Goal: Transaction & Acquisition: Purchase product/service

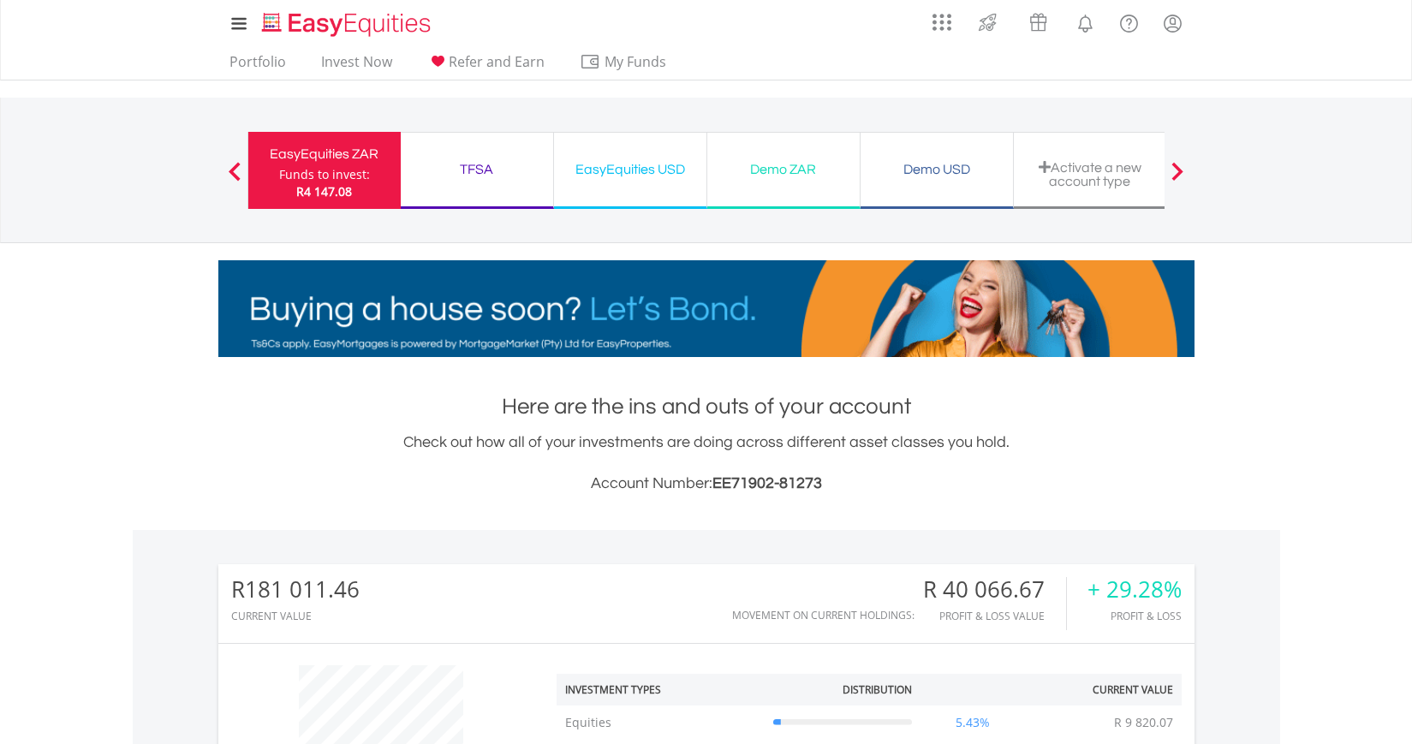
click at [480, 169] on div "TFSA" at bounding box center [477, 170] width 132 height 24
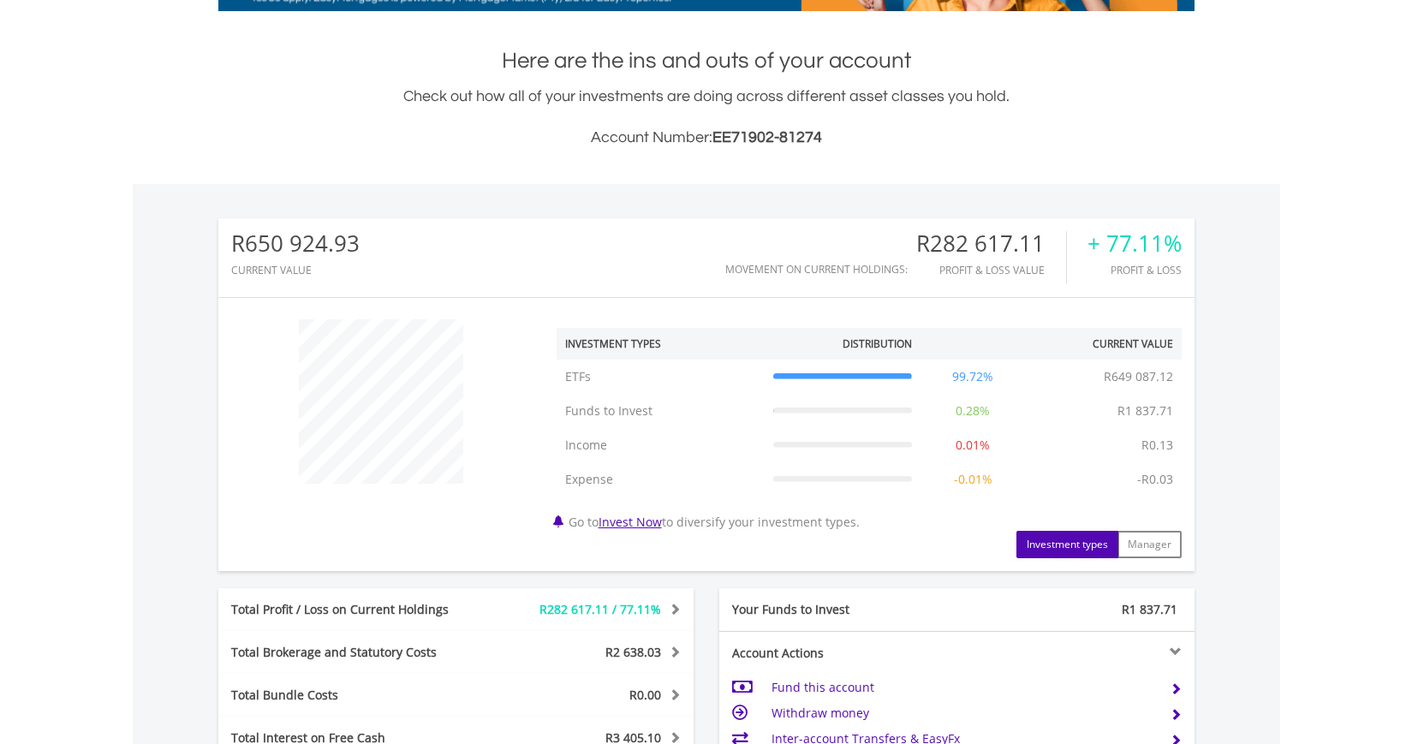
scroll to position [514, 0]
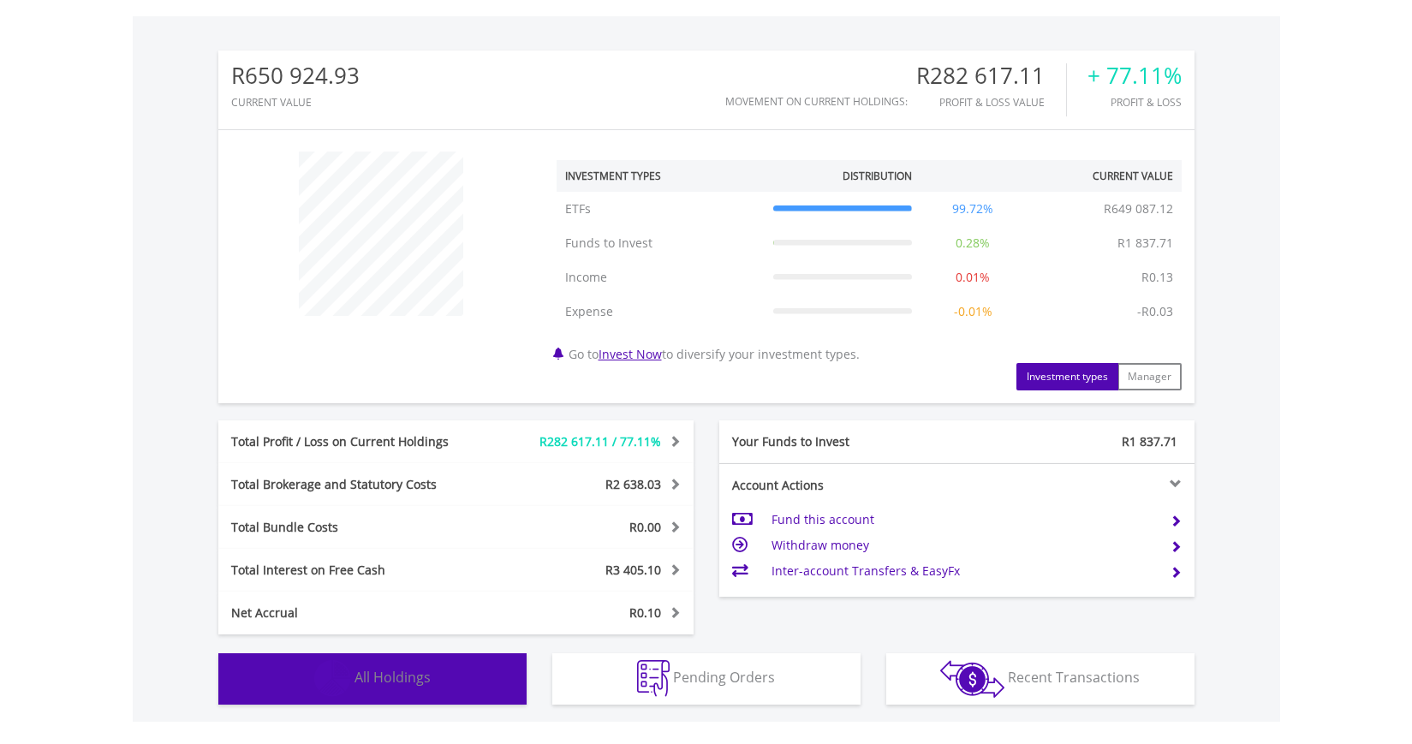
click at [357, 665] on button "Holdings All Holdings" at bounding box center [372, 678] width 308 height 51
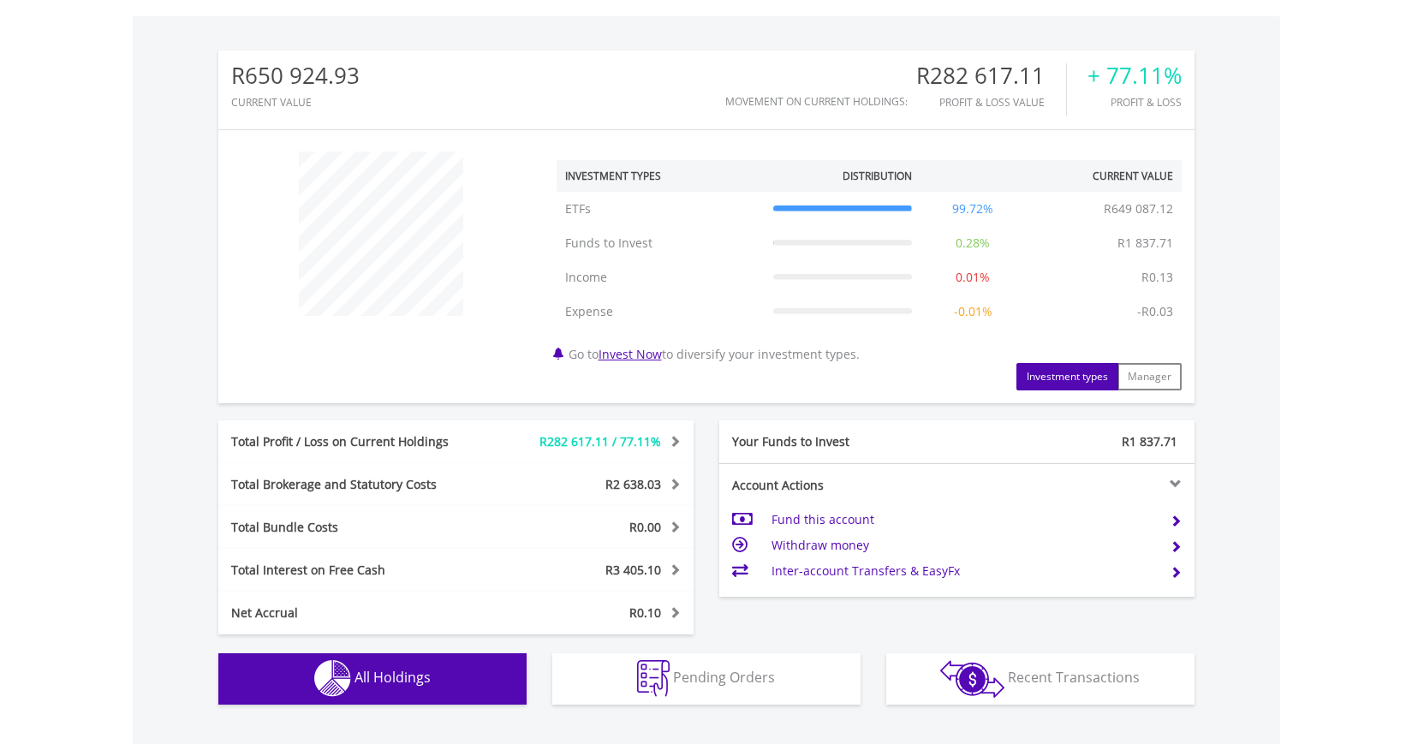
scroll to position [1270, 0]
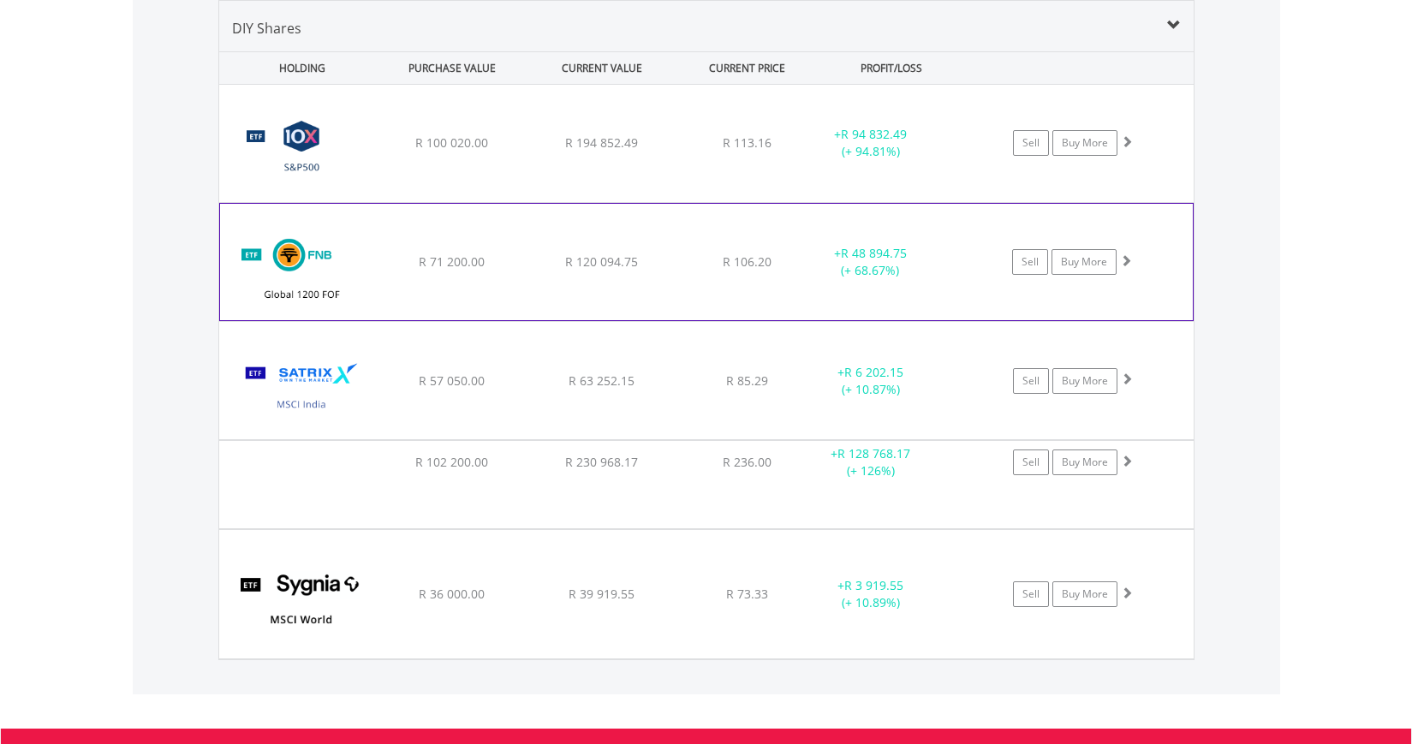
click at [291, 253] on img at bounding box center [302, 270] width 147 height 91
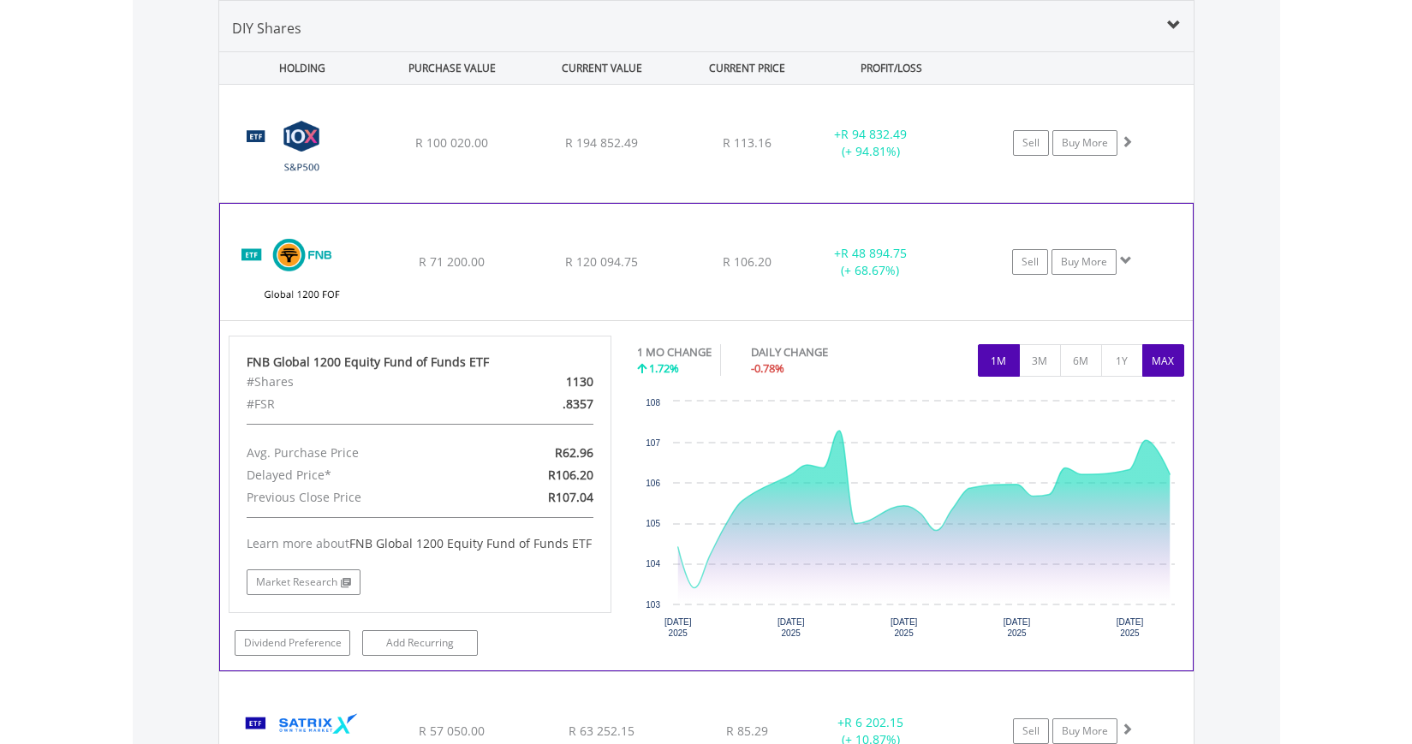
click at [1157, 360] on button "MAX" at bounding box center [1163, 360] width 42 height 33
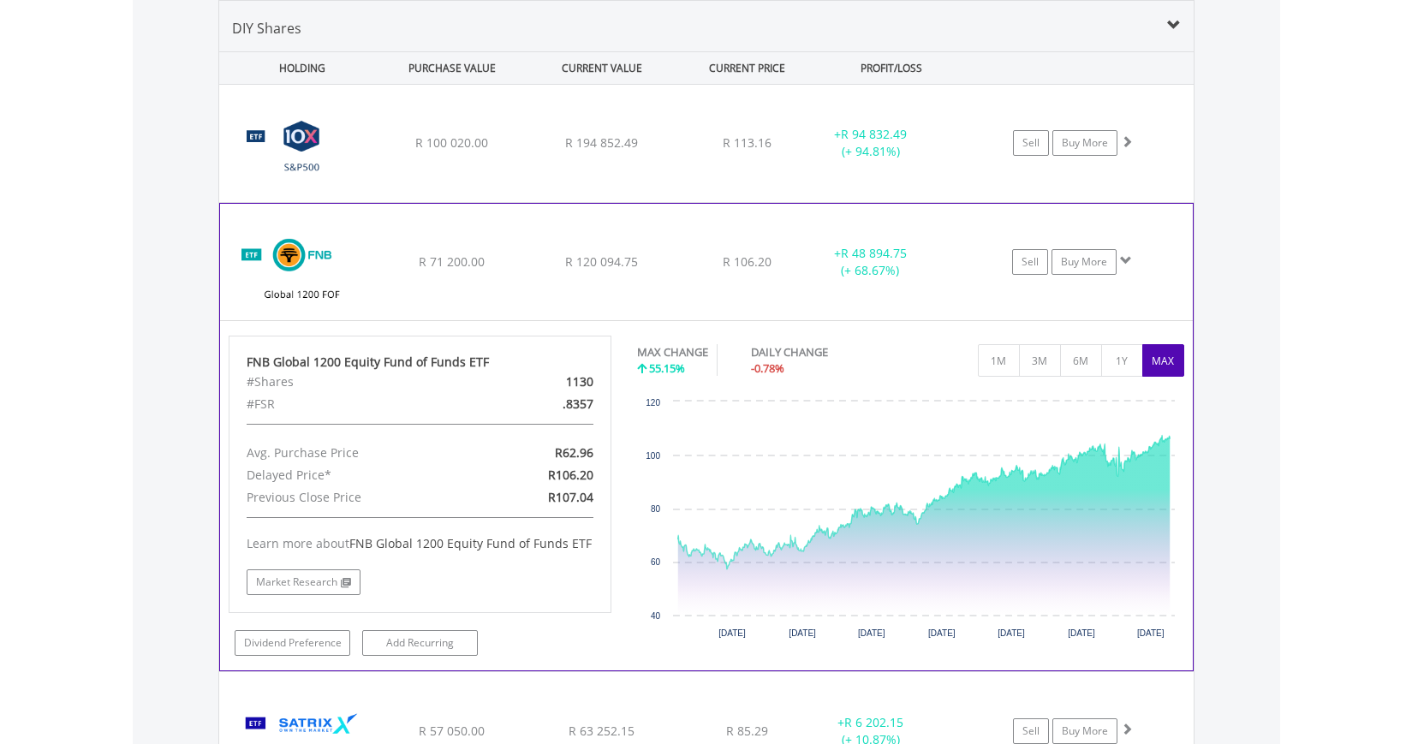
click at [262, 230] on img at bounding box center [302, 270] width 147 height 91
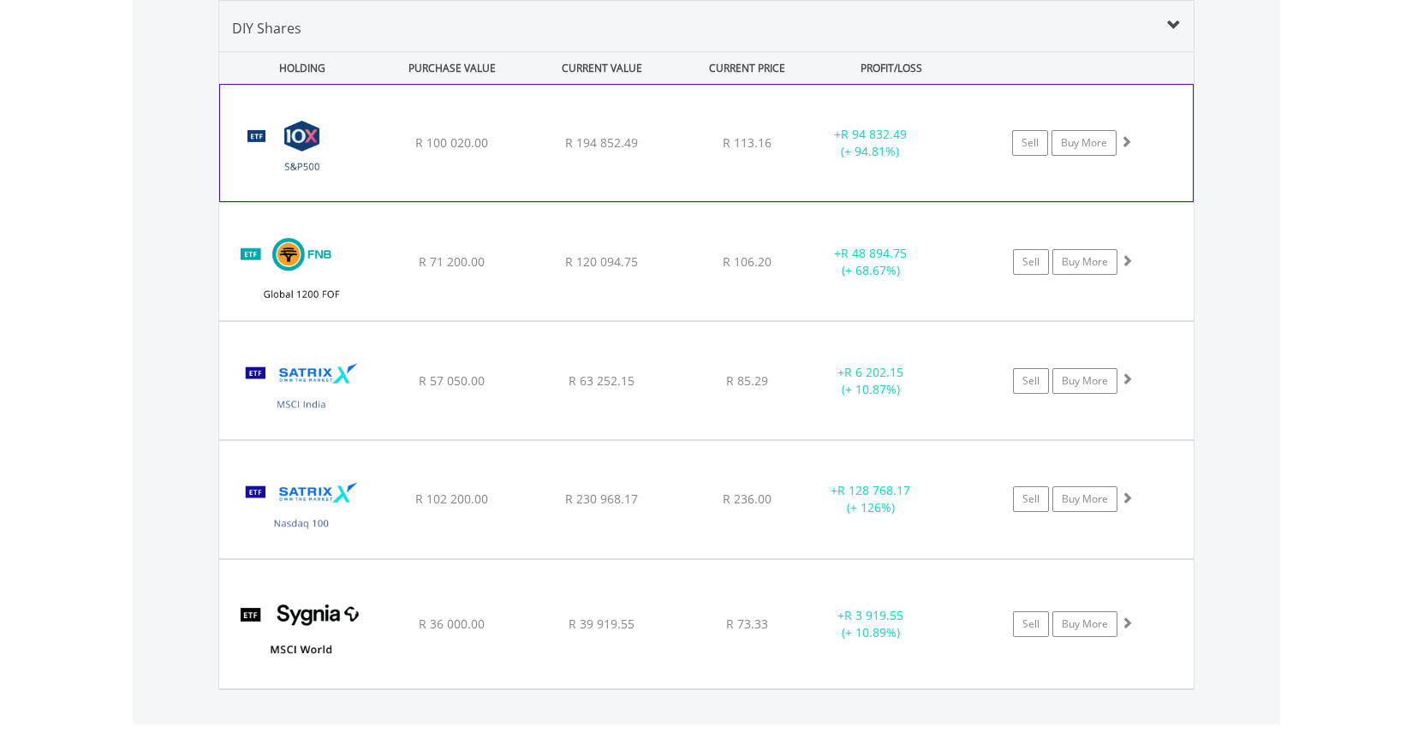
click at [290, 112] on img at bounding box center [302, 151] width 147 height 91
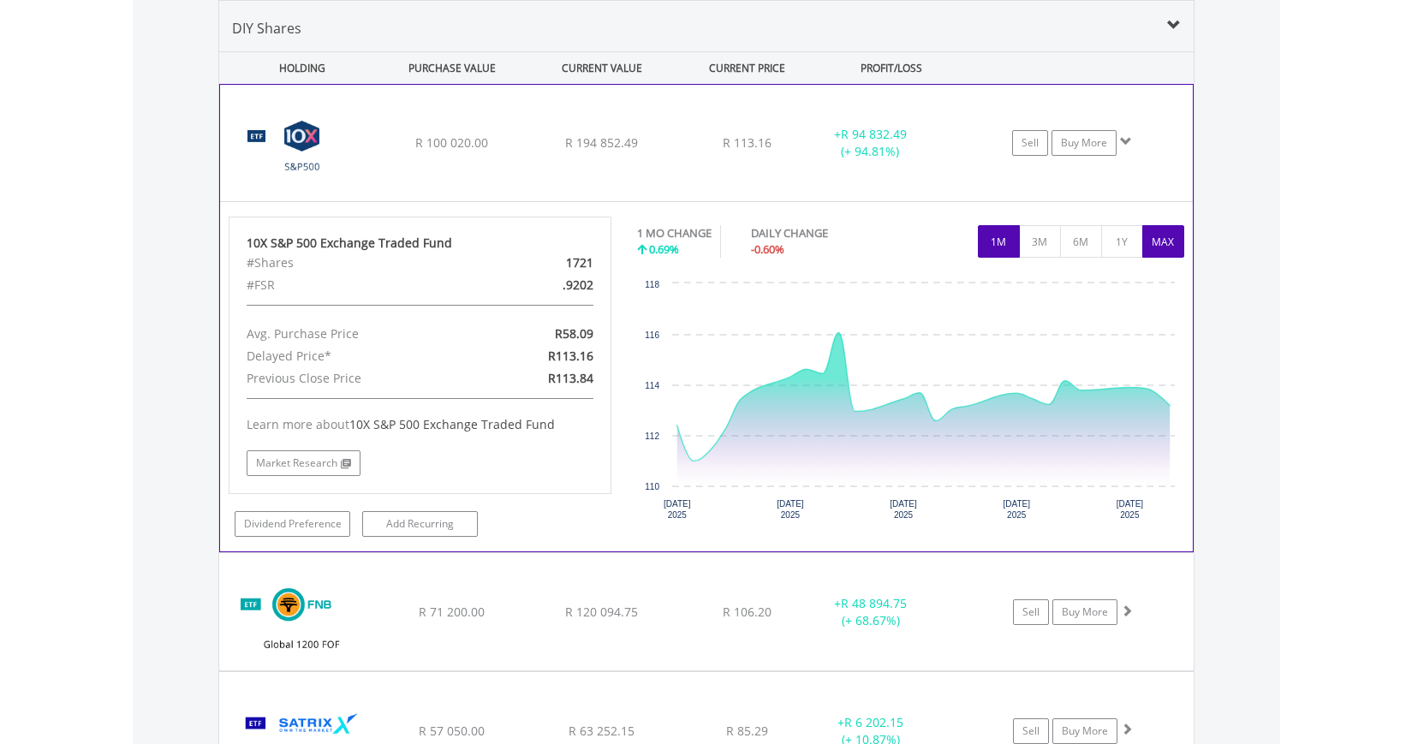
click at [1165, 246] on button "MAX" at bounding box center [1163, 241] width 42 height 33
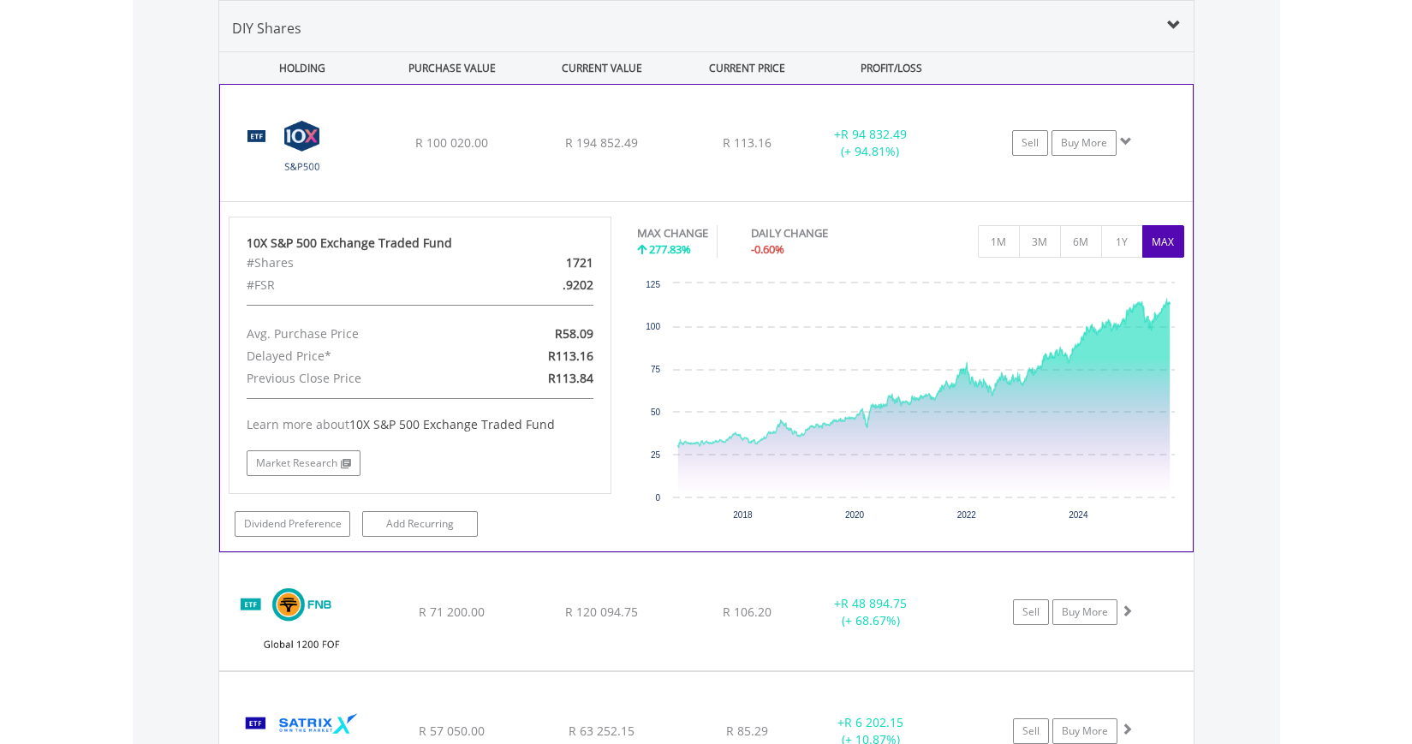
click at [271, 108] on img at bounding box center [302, 151] width 147 height 91
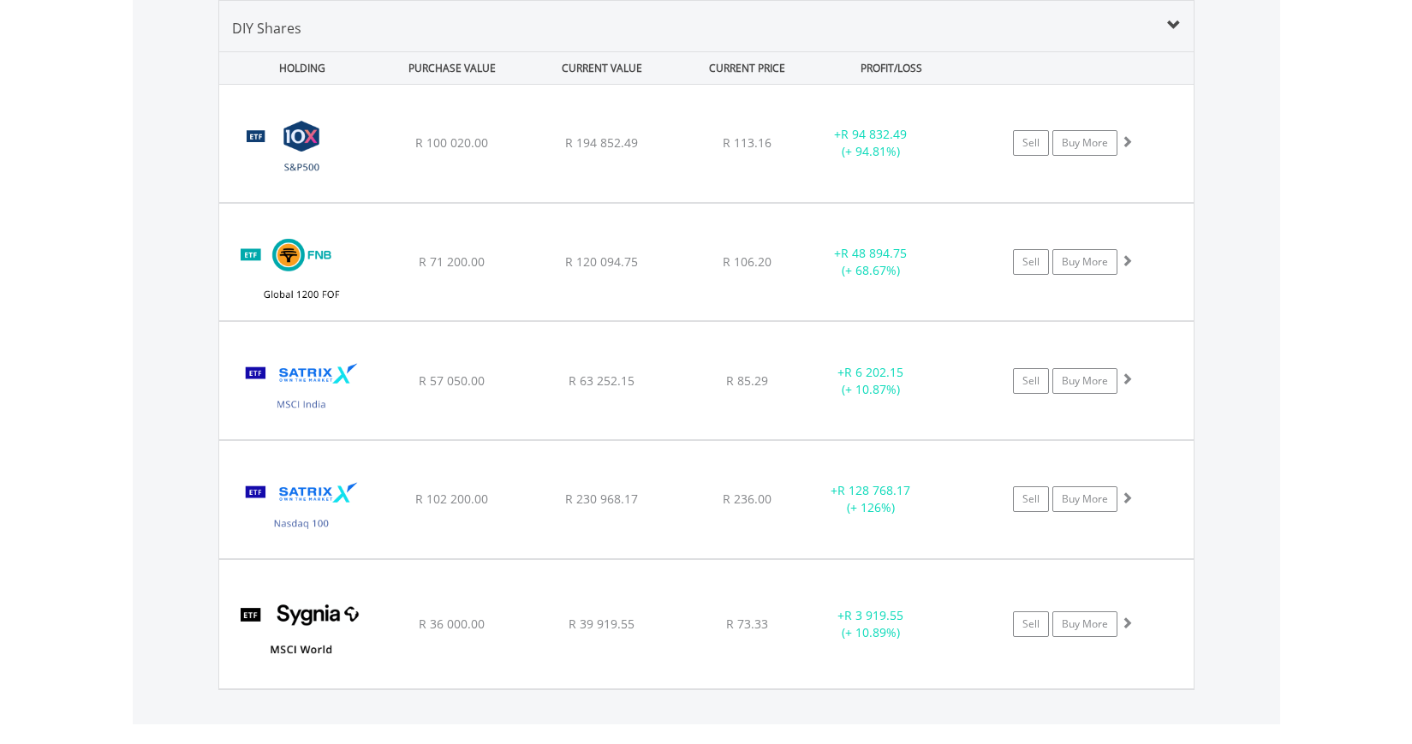
scroll to position [1356, 0]
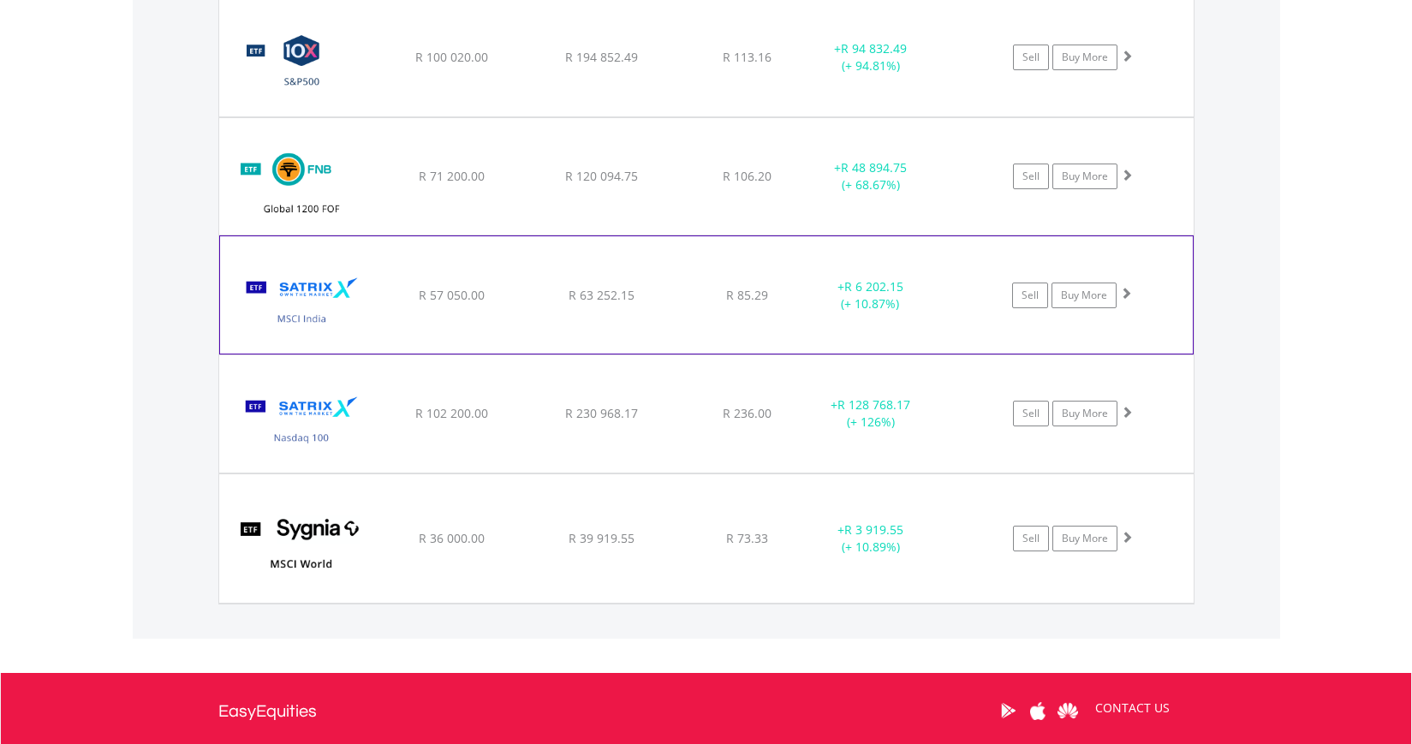
click at [340, 262] on img at bounding box center [302, 303] width 147 height 91
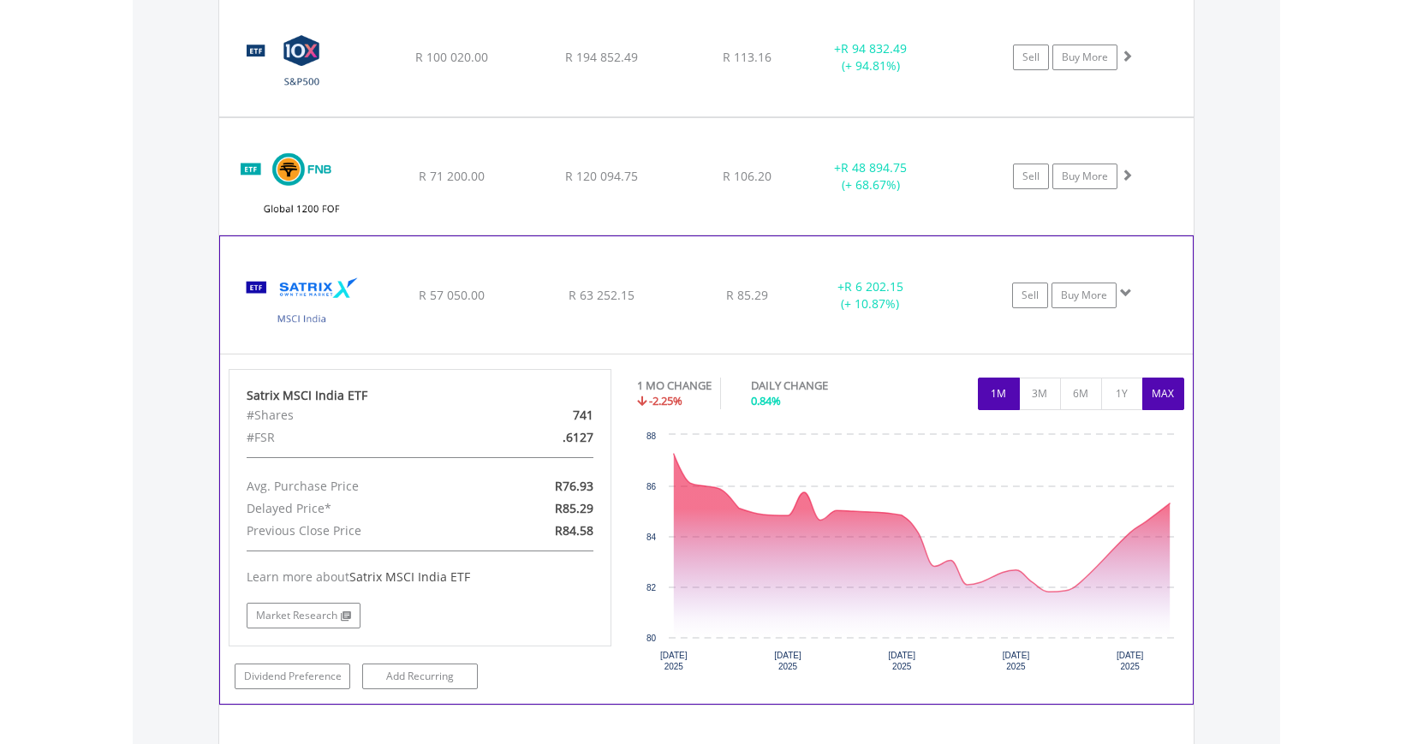
click at [1153, 390] on button "MAX" at bounding box center [1163, 394] width 42 height 33
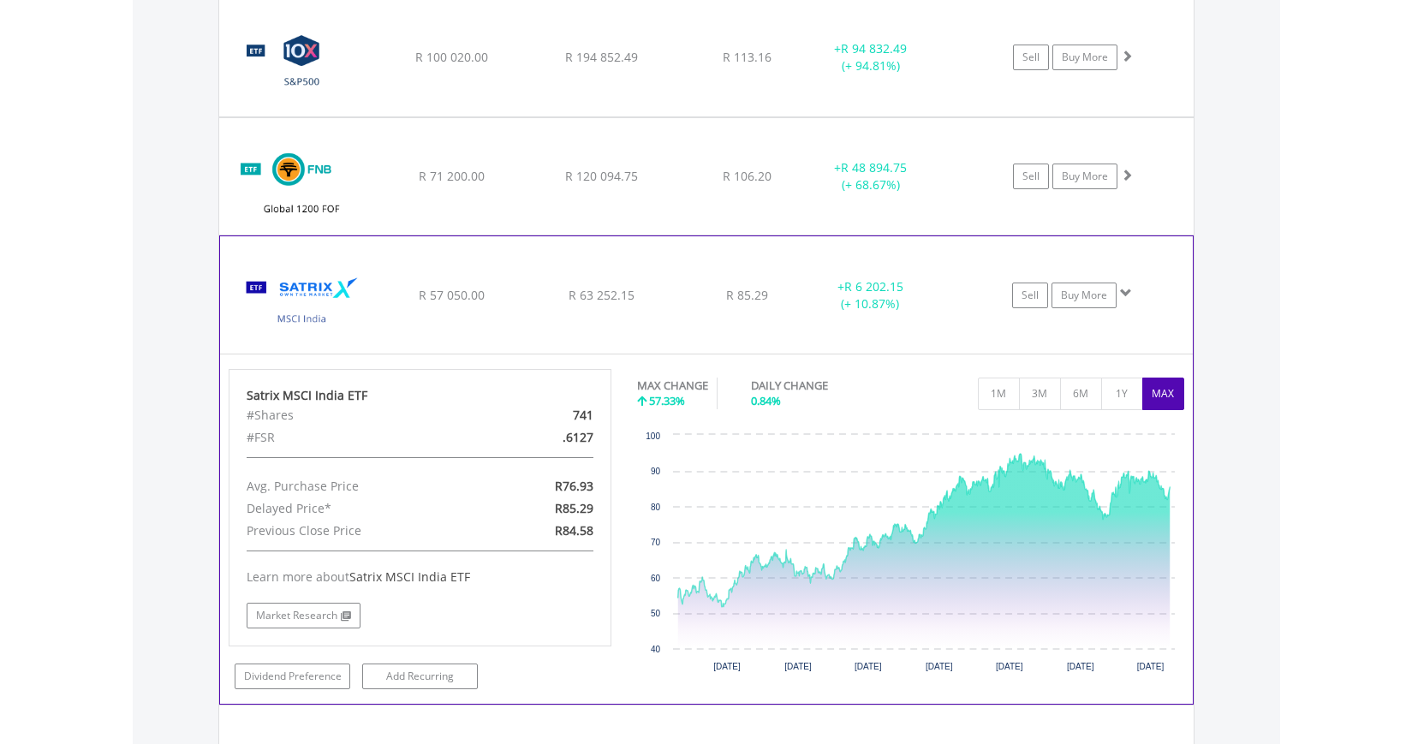
click at [277, 263] on img at bounding box center [302, 303] width 147 height 91
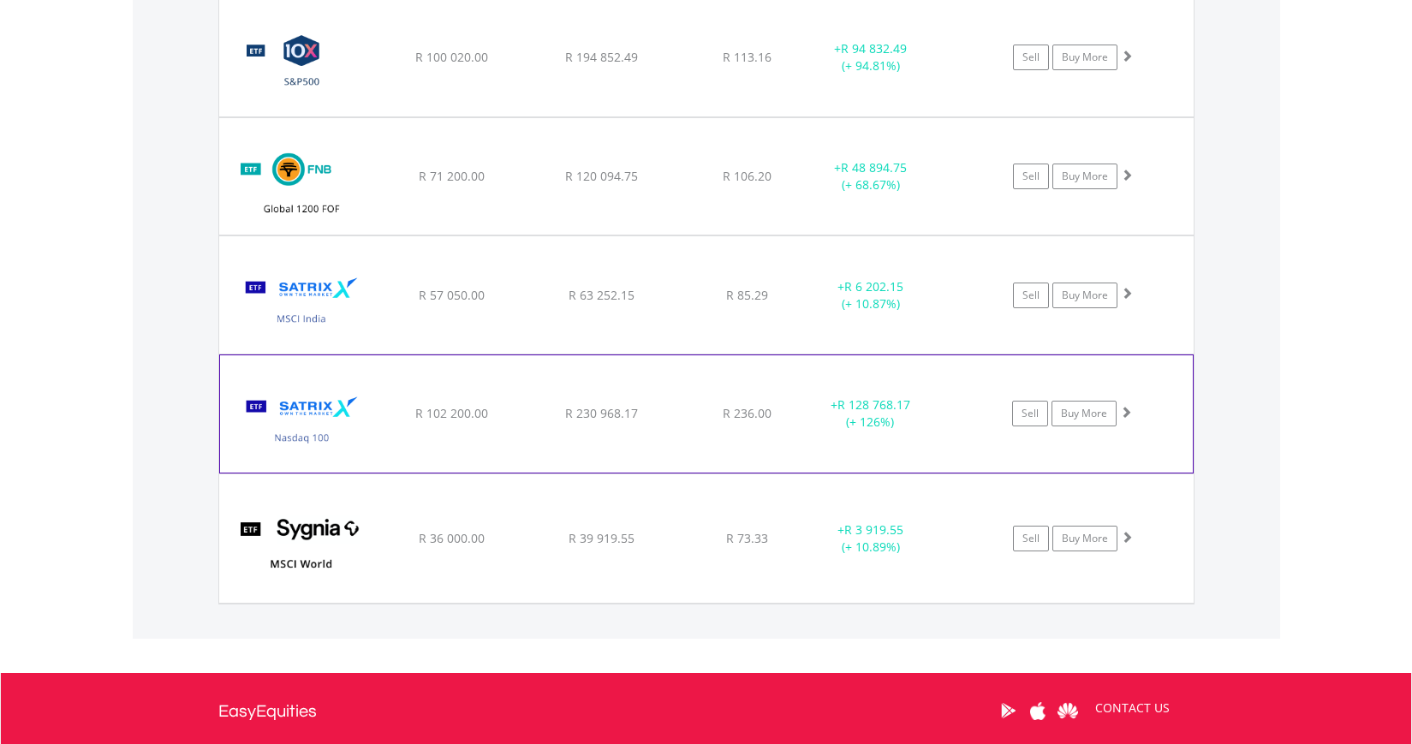
click at [265, 399] on img at bounding box center [302, 422] width 147 height 91
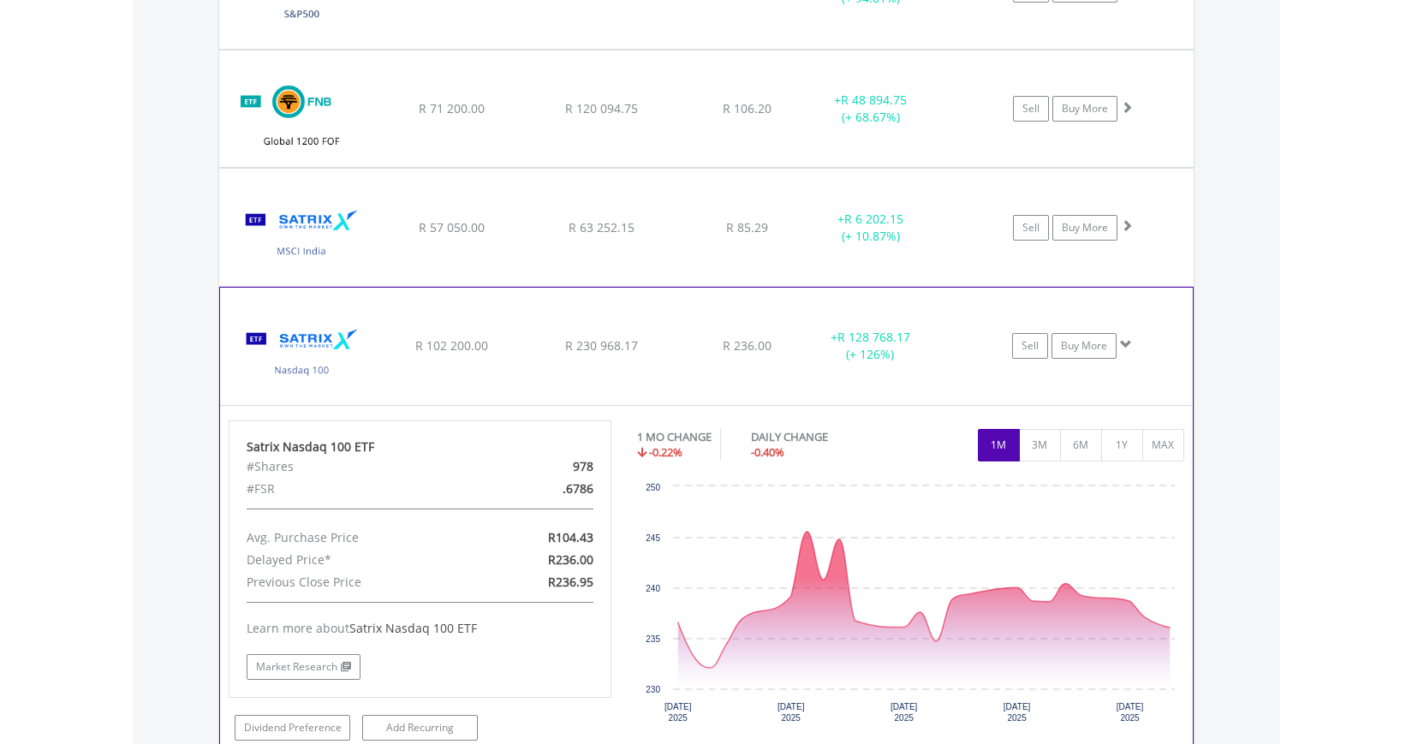
scroll to position [1527, 0]
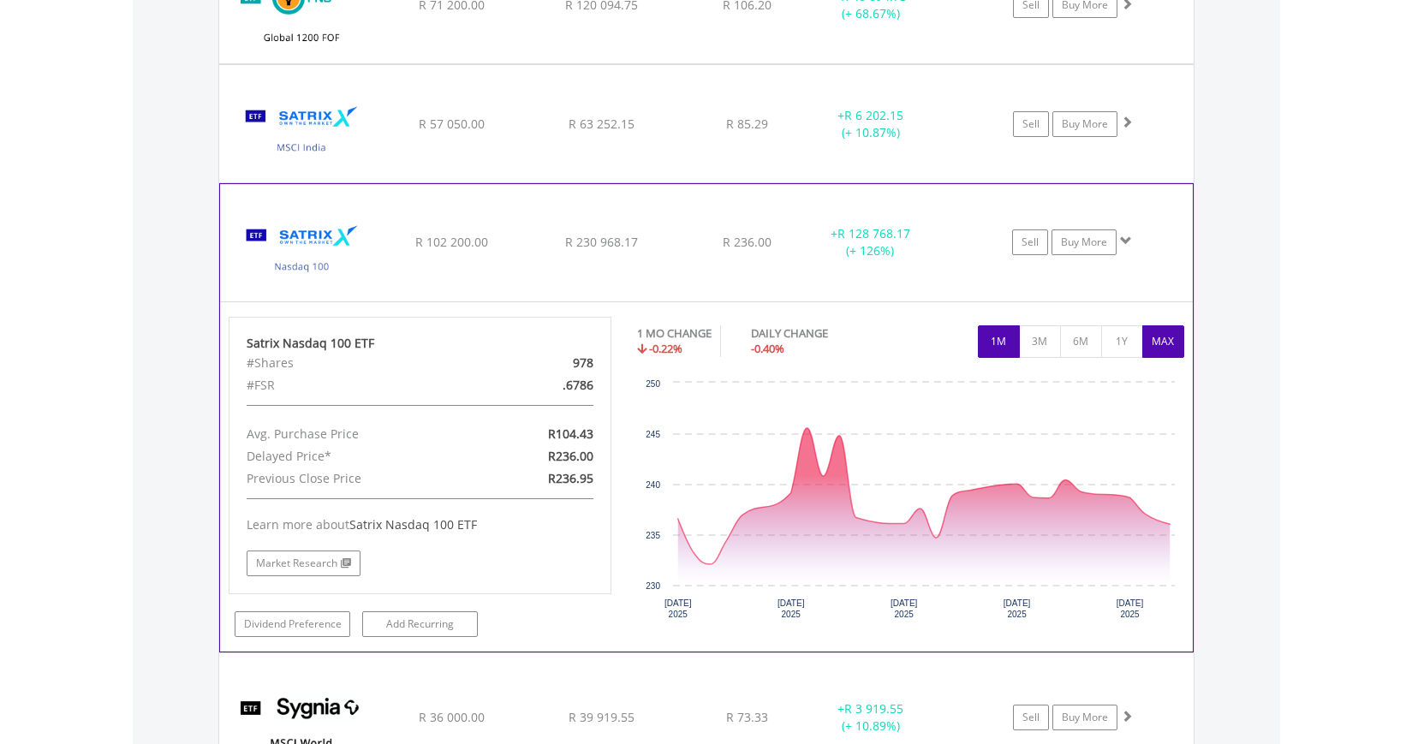
click at [1167, 336] on button "MAX" at bounding box center [1163, 341] width 42 height 33
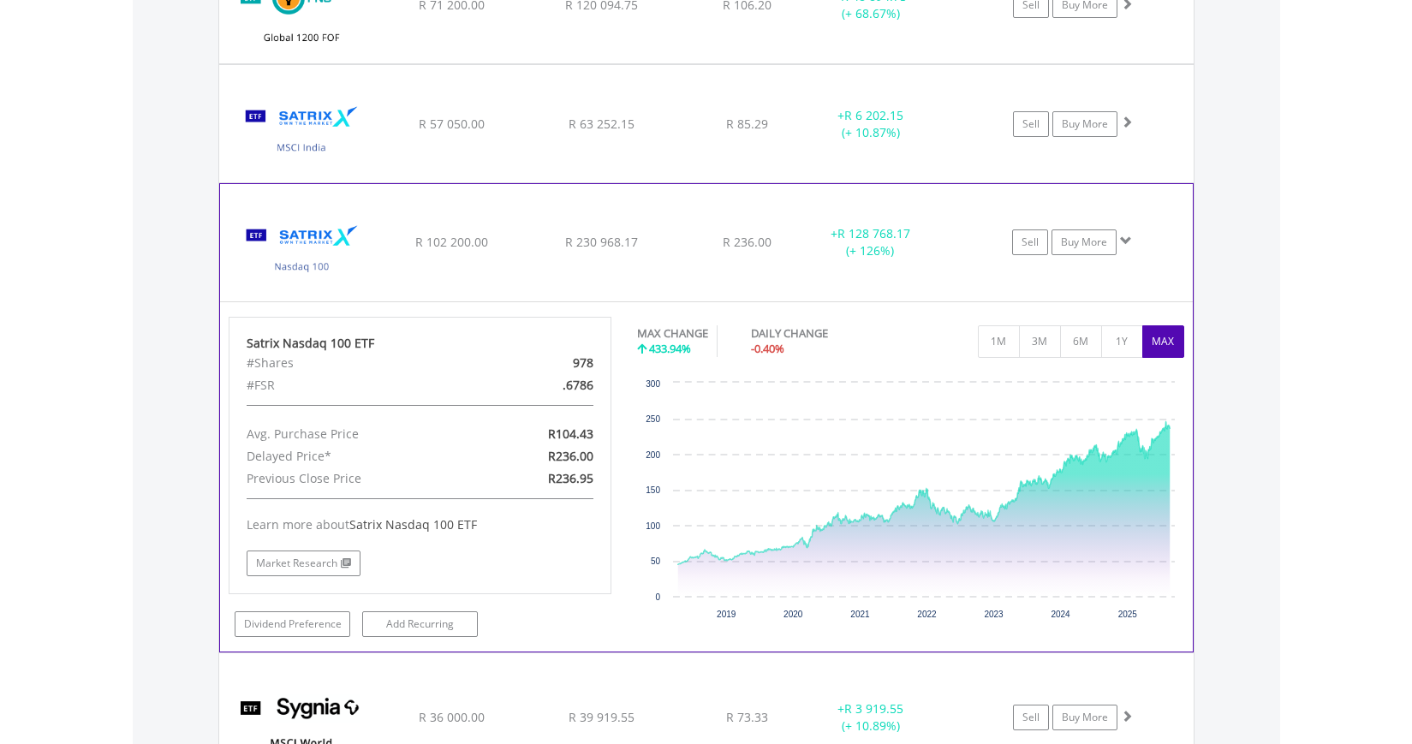
click at [294, 221] on img at bounding box center [302, 251] width 147 height 91
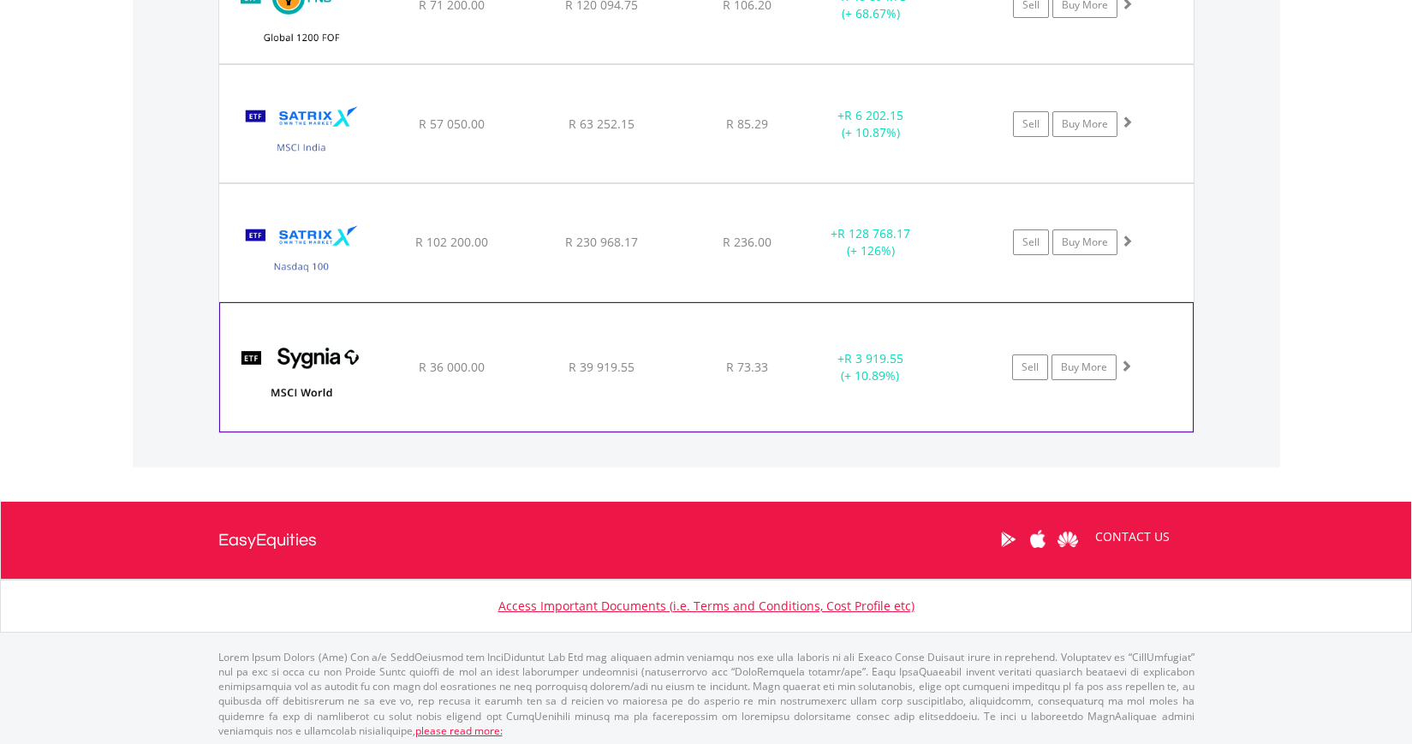
click at [292, 320] on div "SYGNIA ITRIX MSCI WORLD" at bounding box center [302, 375] width 147 height 111
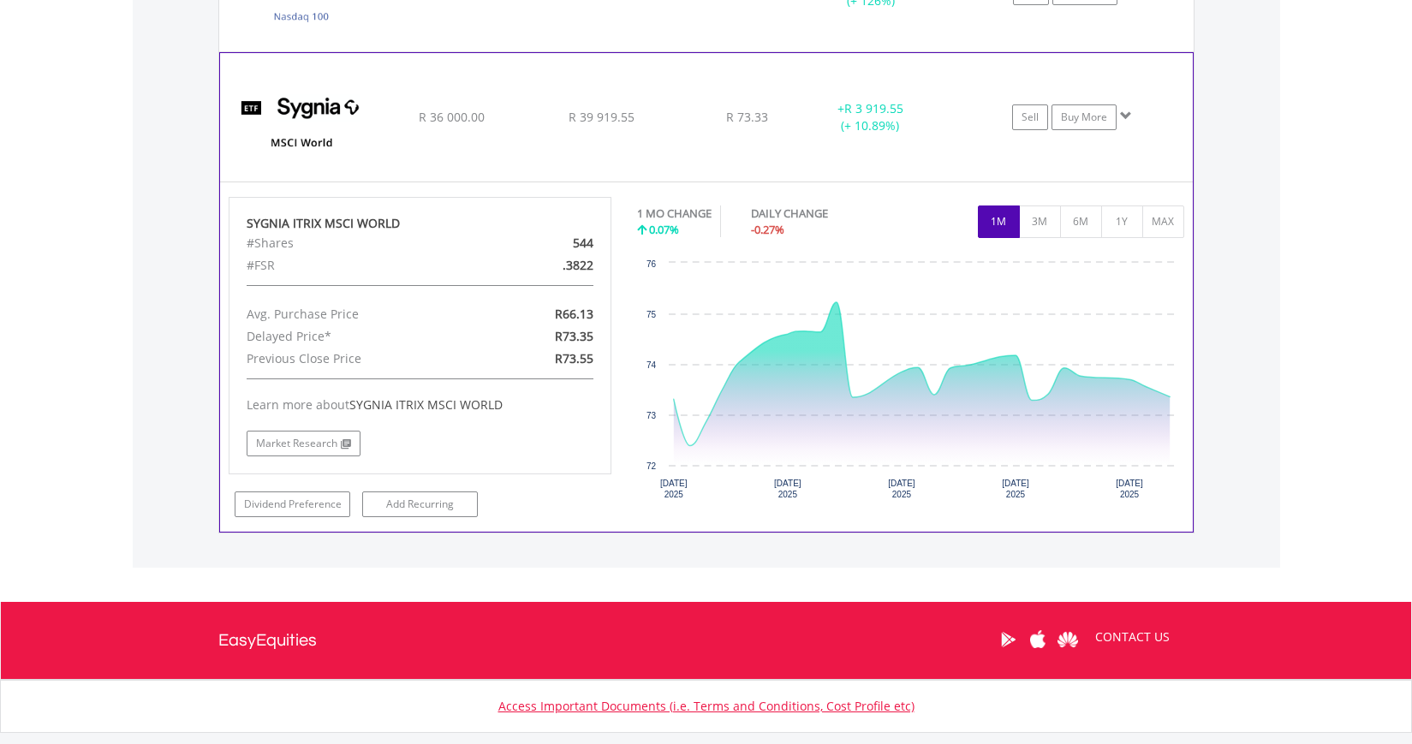
scroll to position [1784, 0]
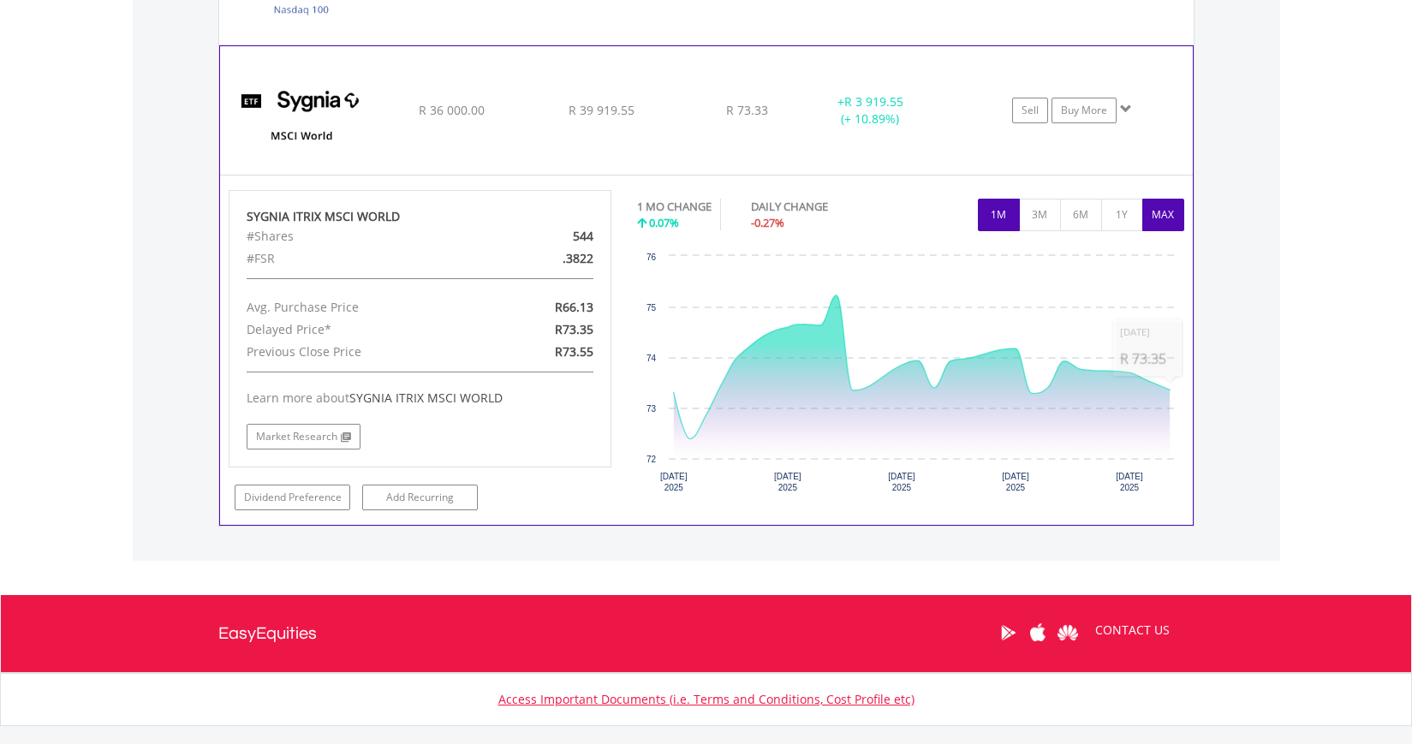
click at [1159, 219] on button "MAX" at bounding box center [1163, 215] width 42 height 33
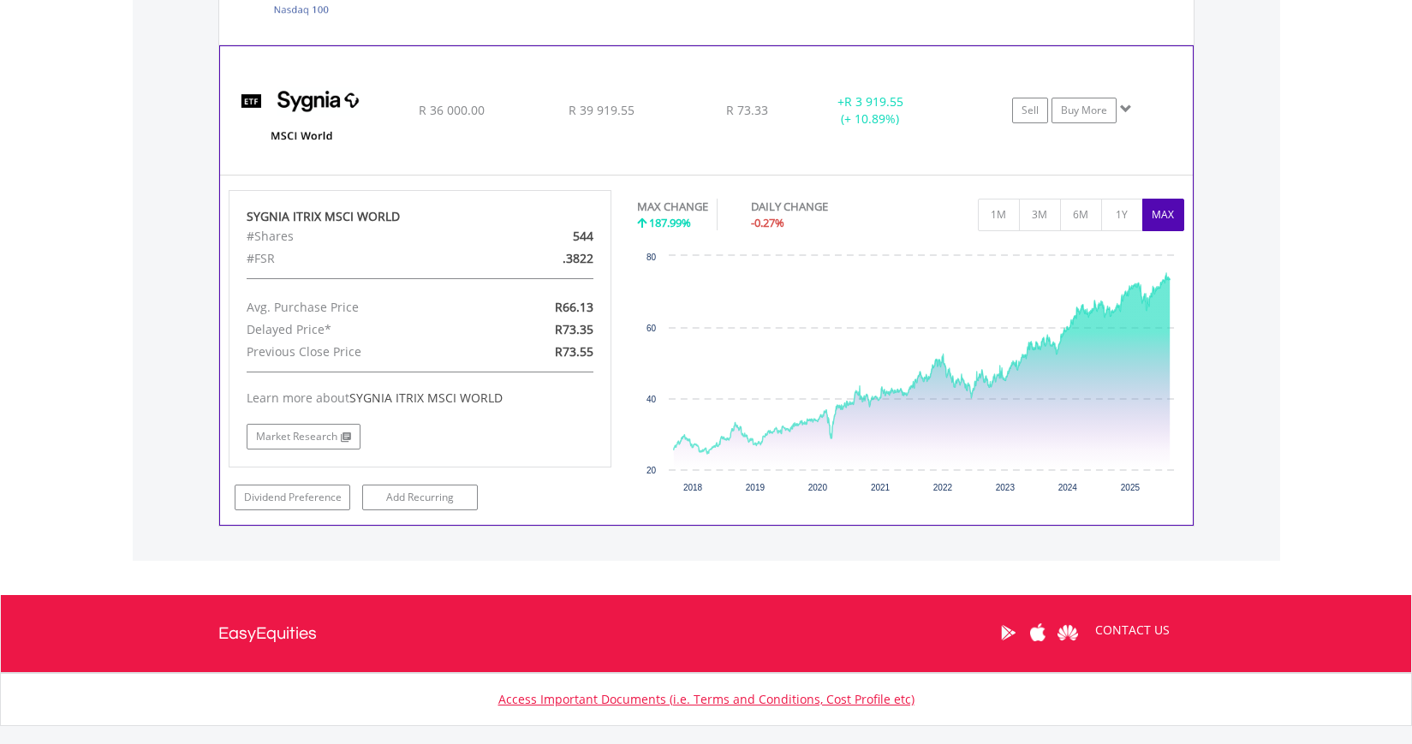
click at [307, 74] on img at bounding box center [302, 119] width 147 height 103
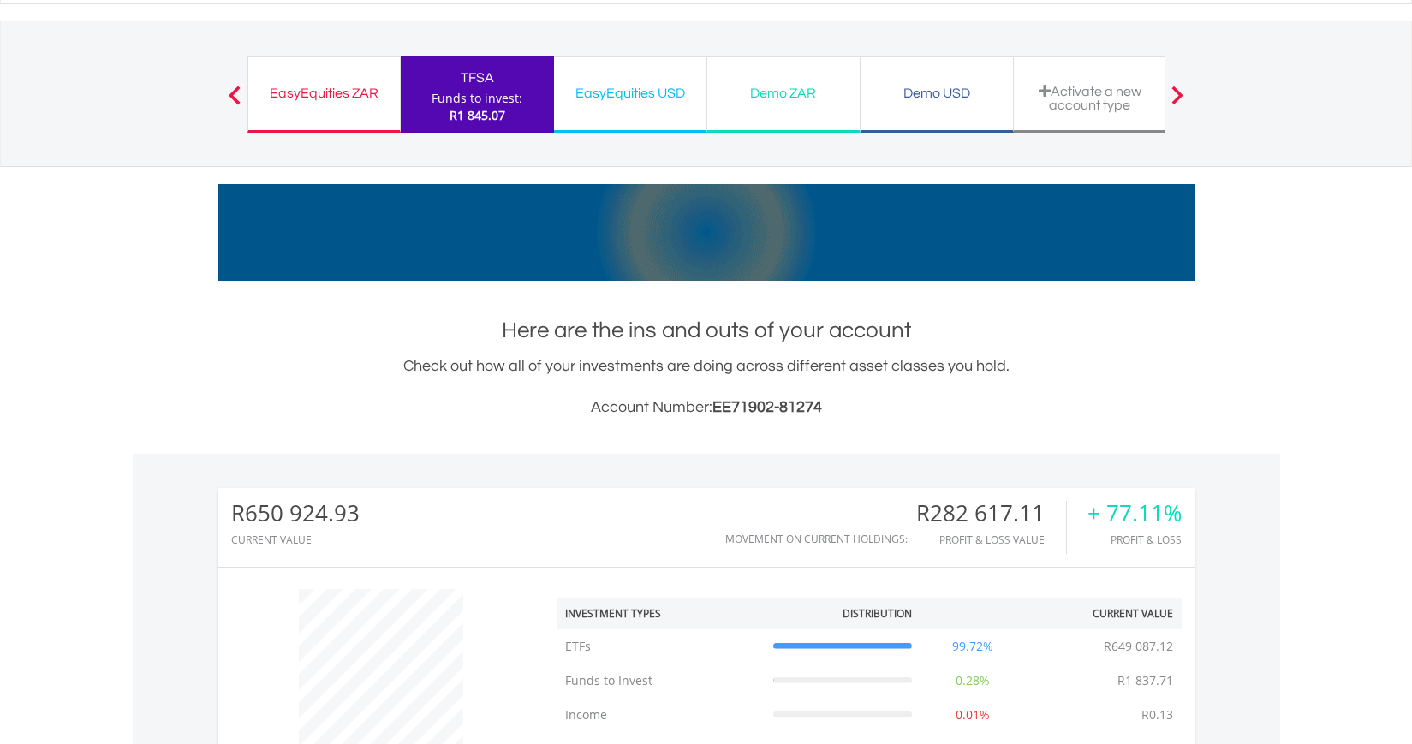
scroll to position [0, 0]
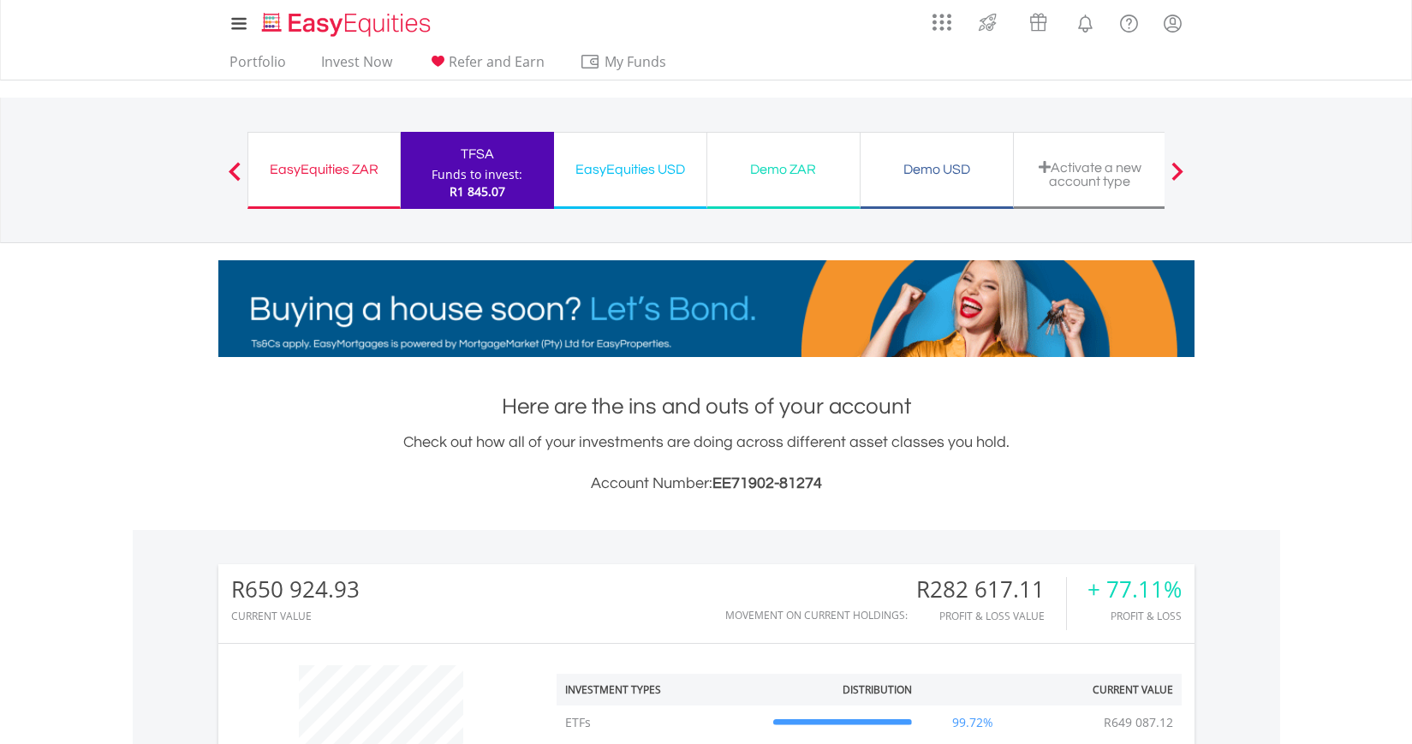
click at [796, 165] on div "Demo ZAR" at bounding box center [784, 170] width 132 height 24
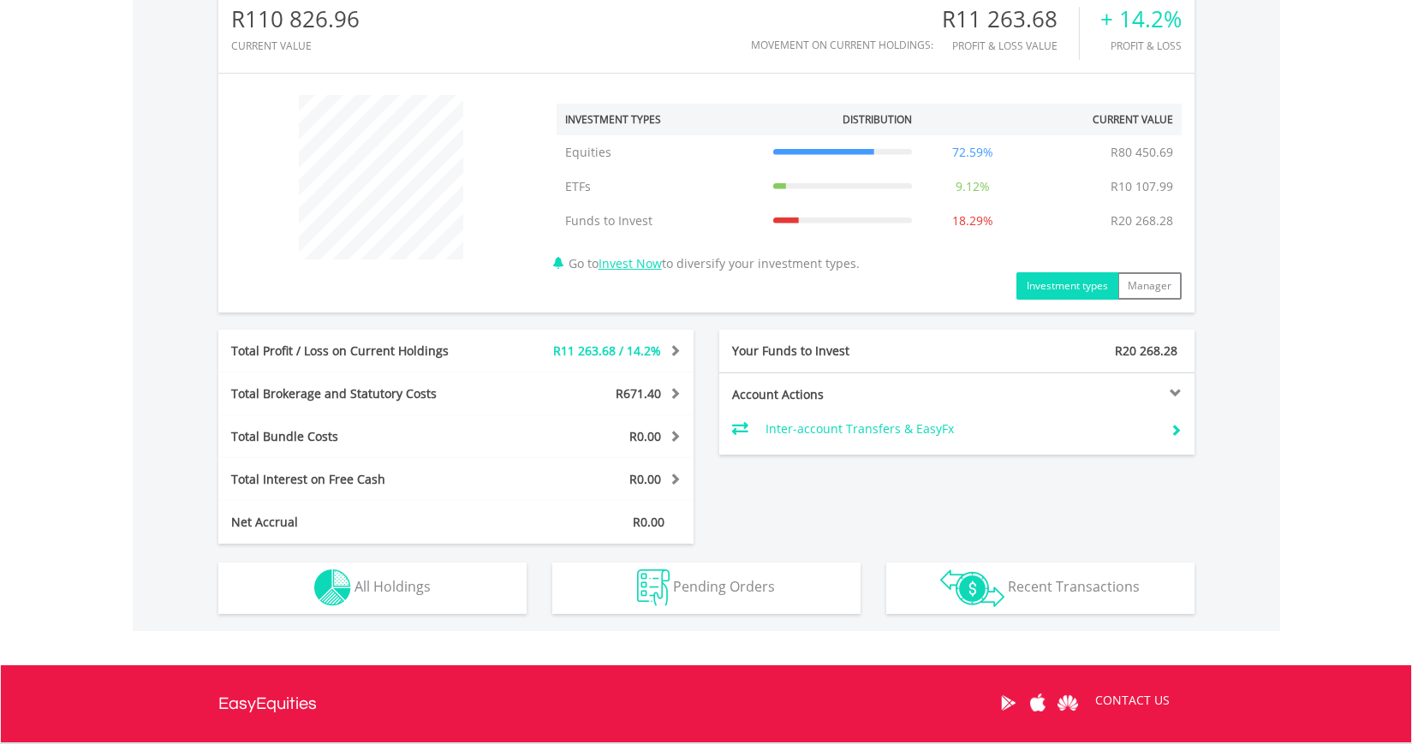
scroll to position [685, 0]
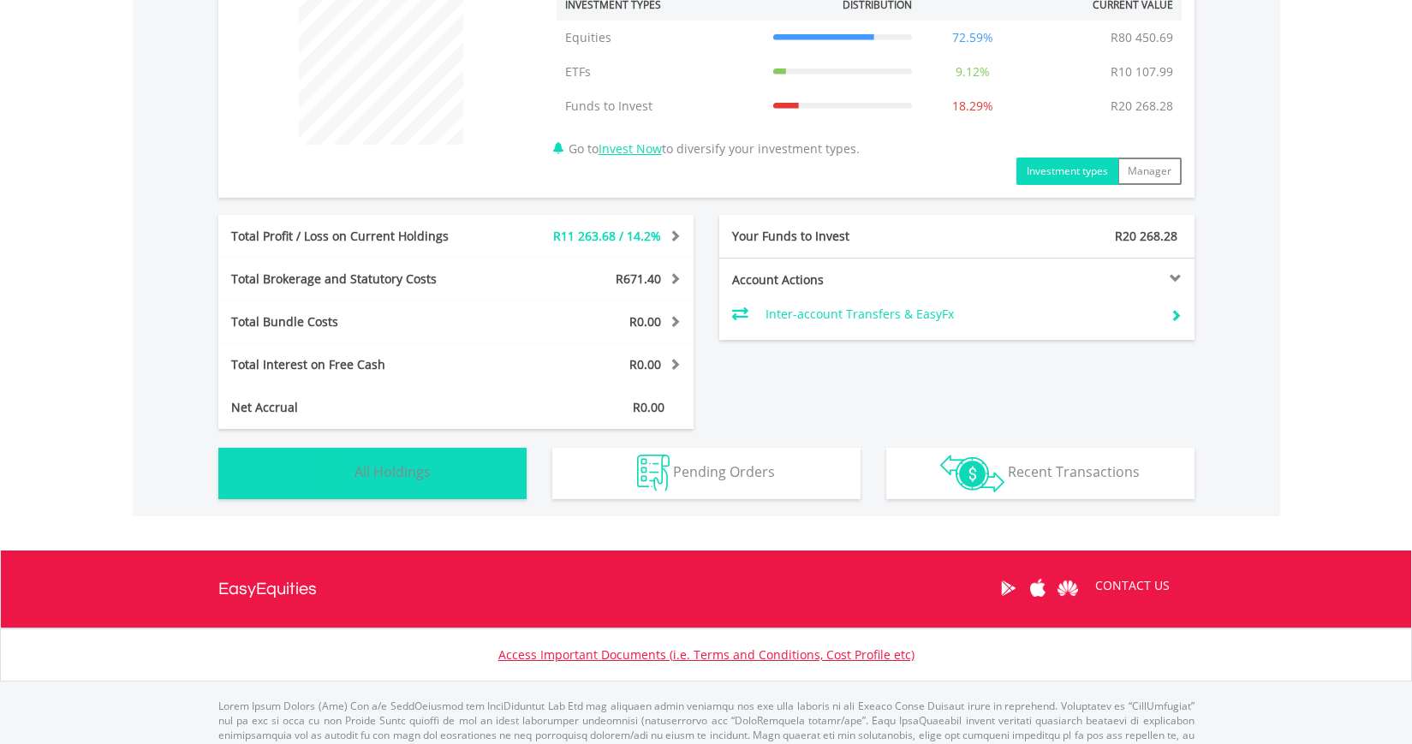
click at [394, 466] on span "All Holdings" at bounding box center [393, 471] width 76 height 19
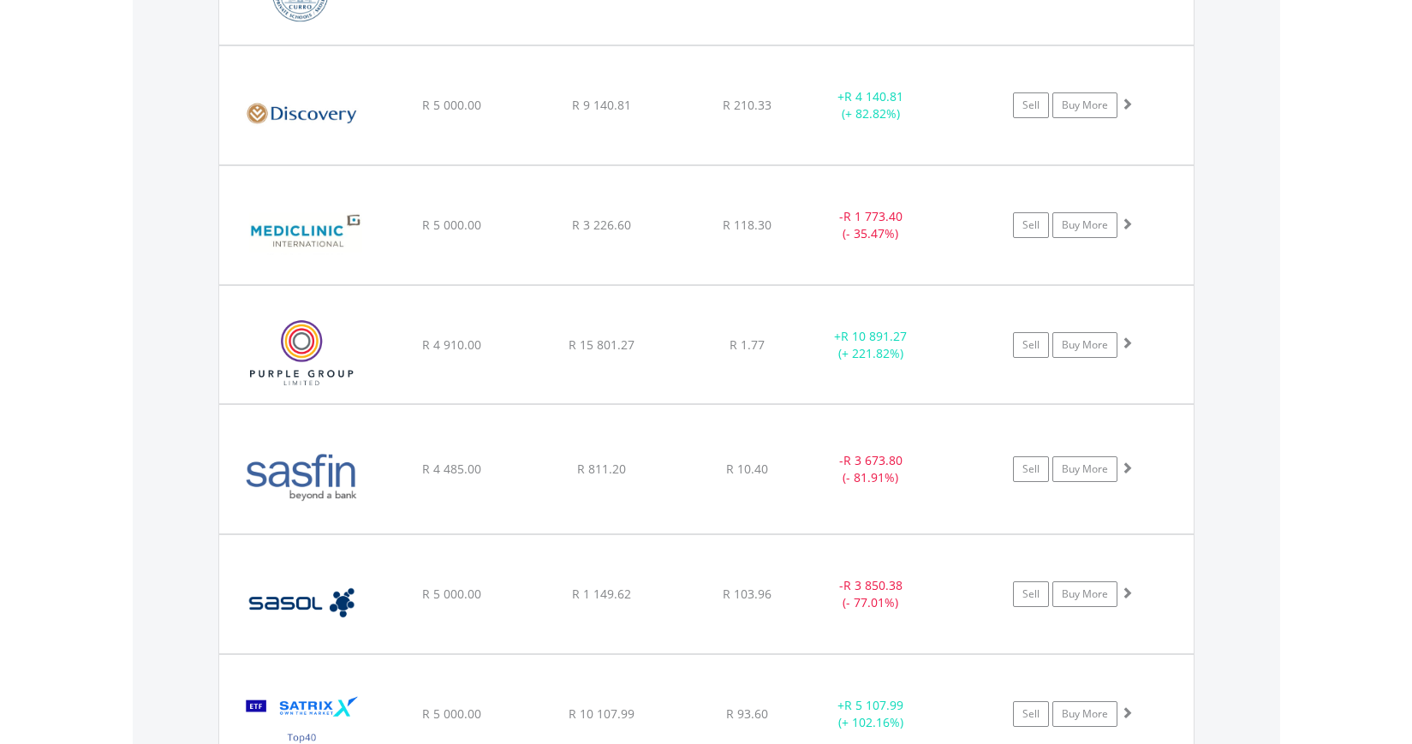
scroll to position [1664, 0]
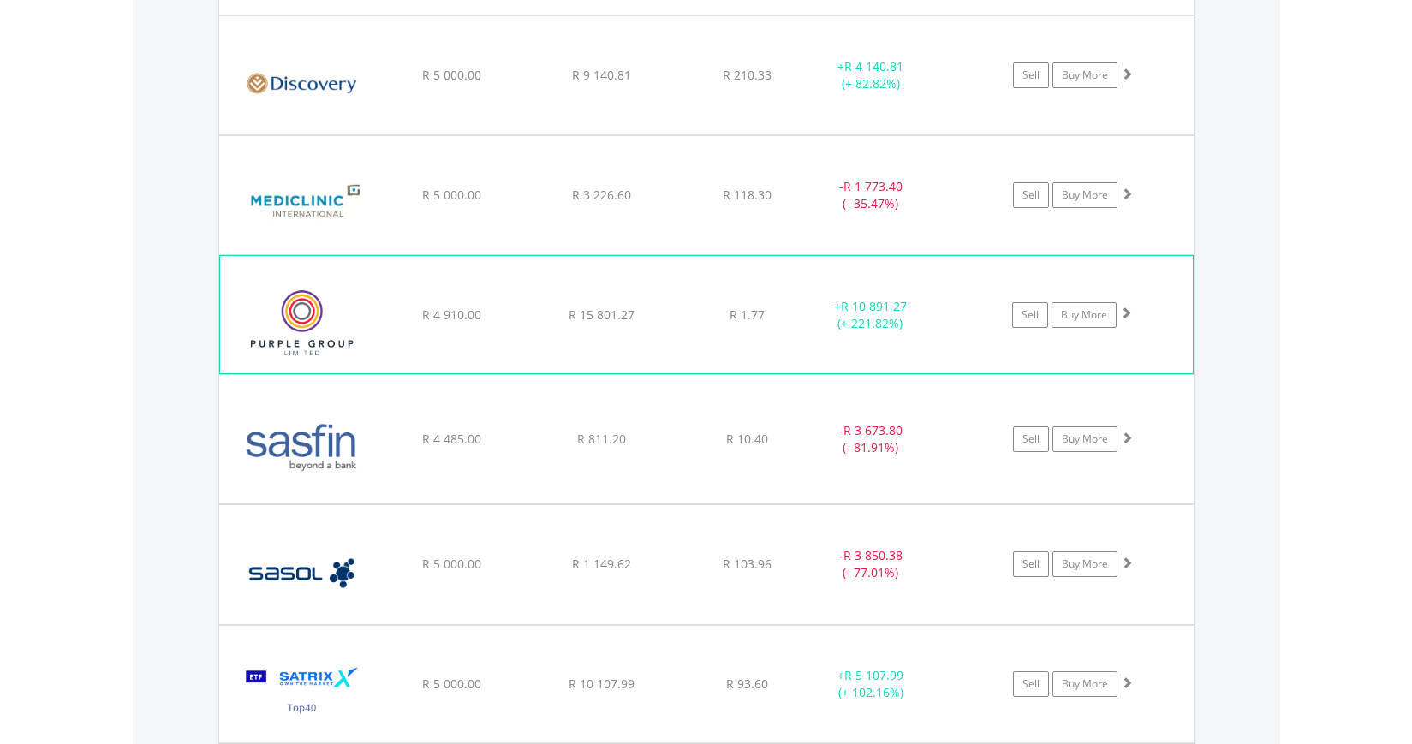
click at [350, 323] on img at bounding box center [302, 322] width 147 height 91
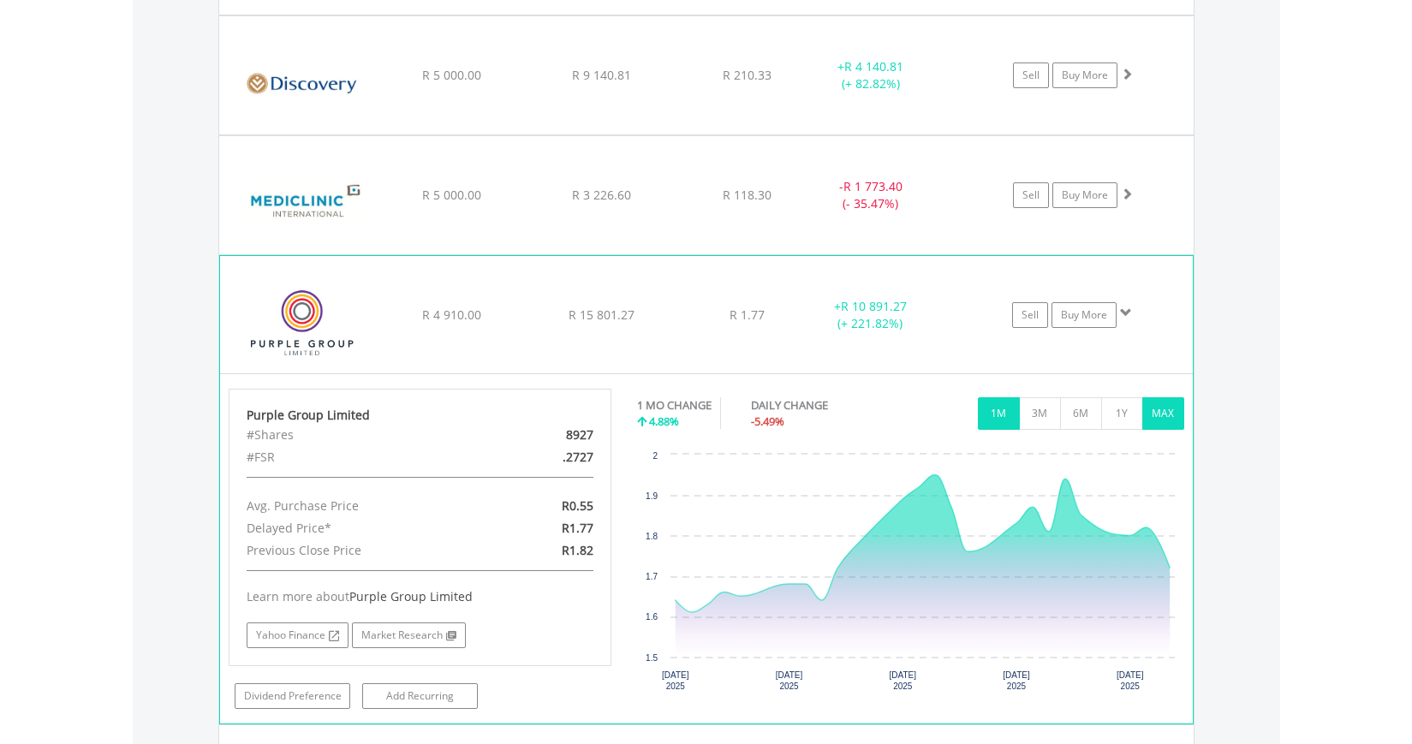
click at [1166, 417] on button "MAX" at bounding box center [1163, 413] width 42 height 33
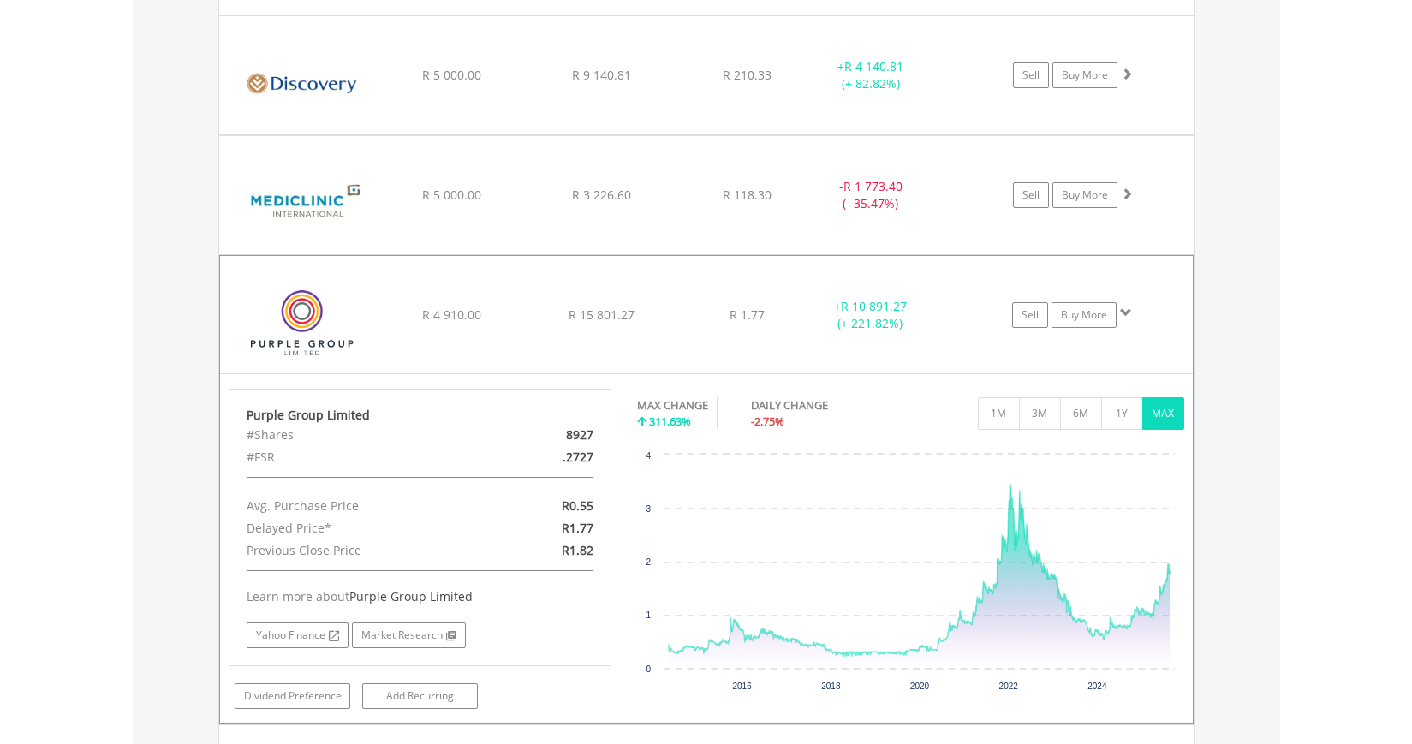
click at [253, 281] on img at bounding box center [302, 322] width 147 height 91
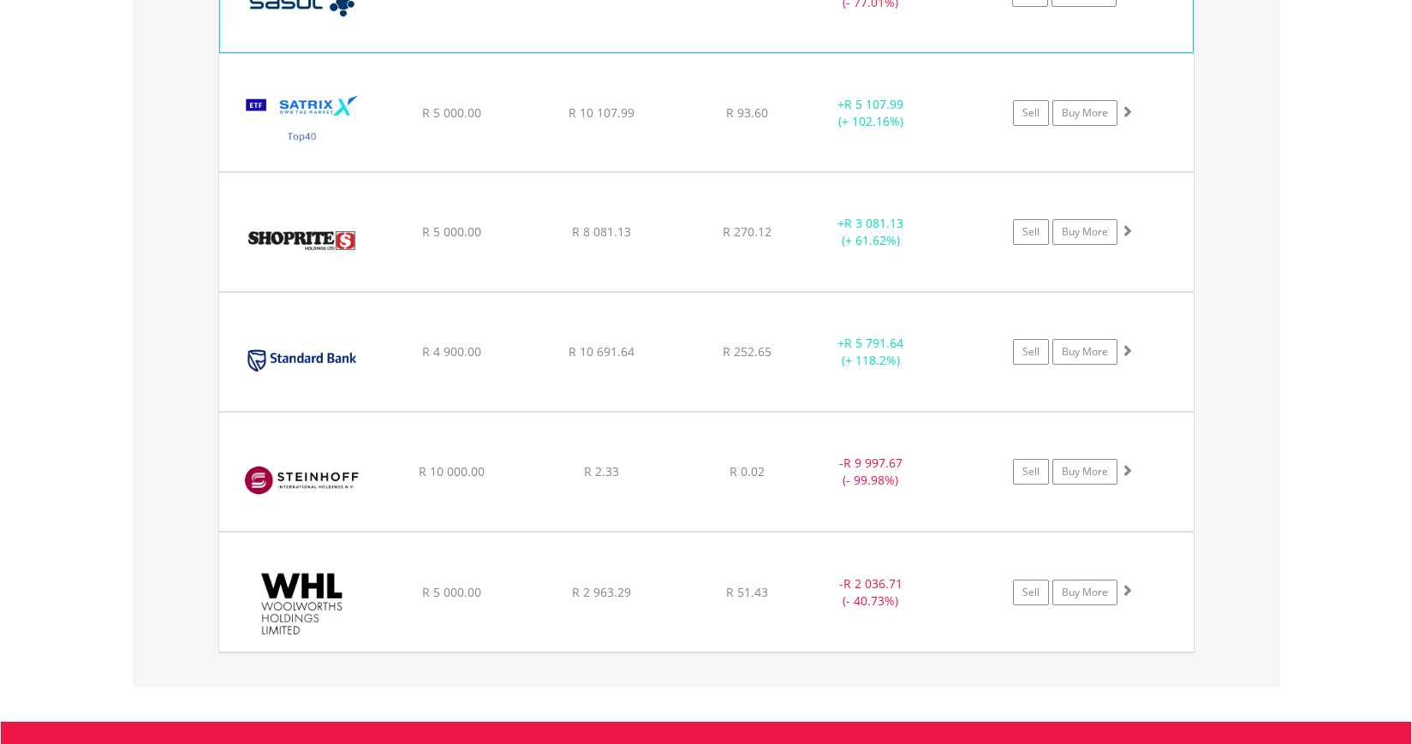
scroll to position [2349, 0]
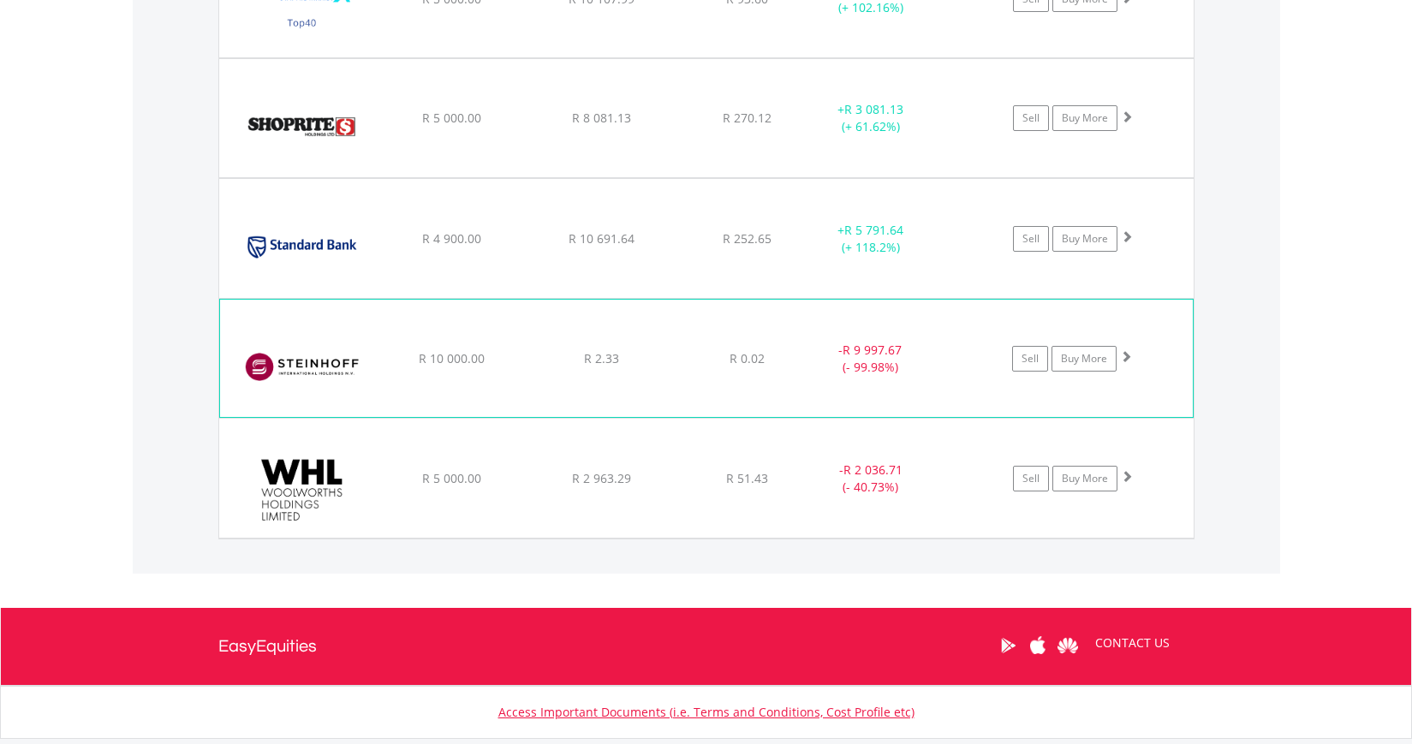
click at [277, 328] on img at bounding box center [302, 367] width 147 height 92
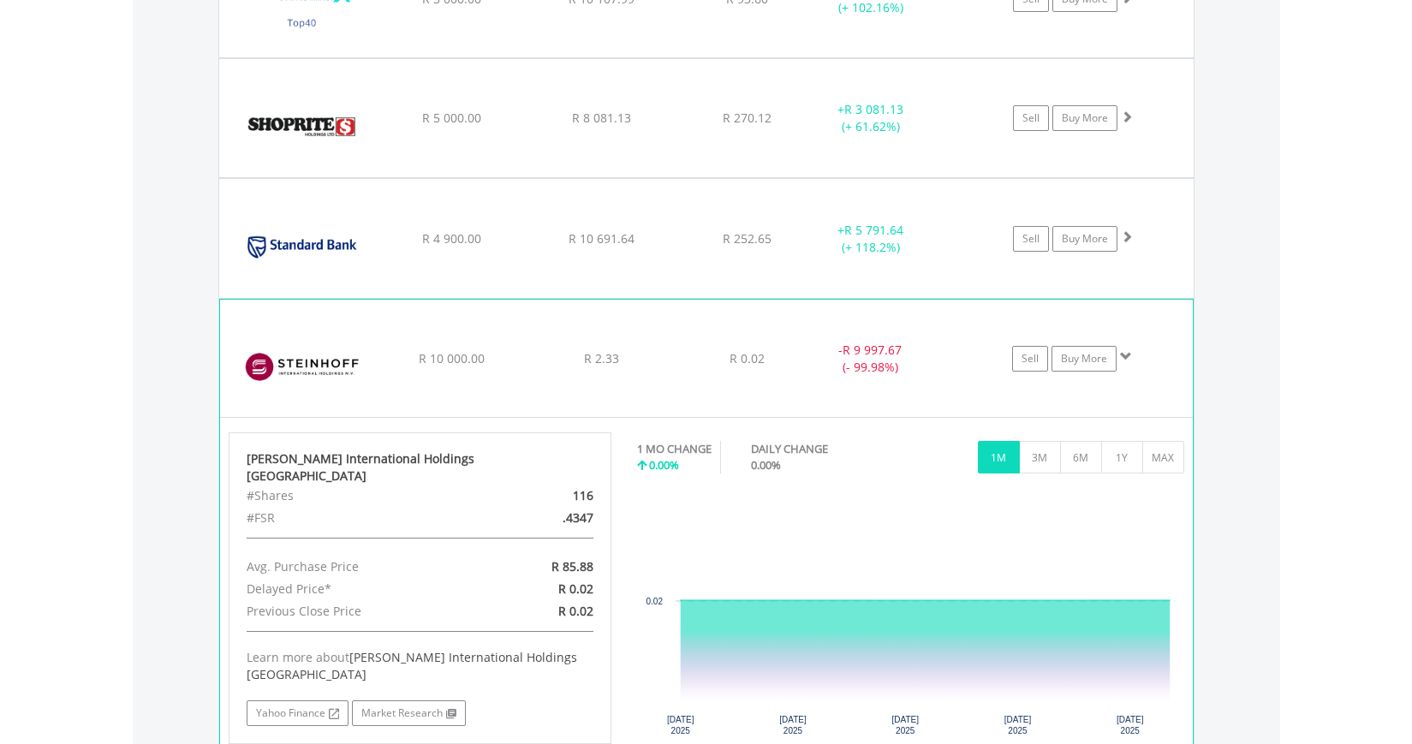
click at [277, 328] on img at bounding box center [302, 367] width 147 height 92
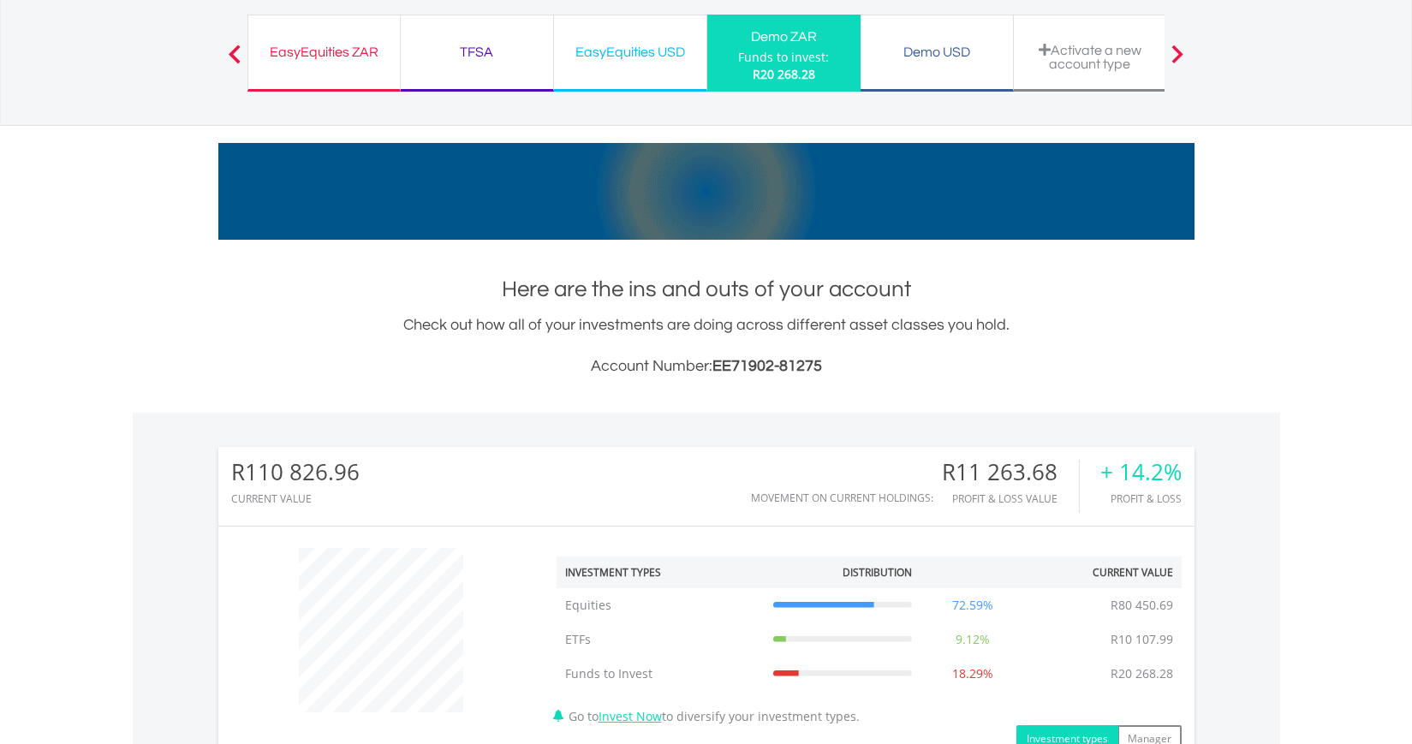
scroll to position [37, 0]
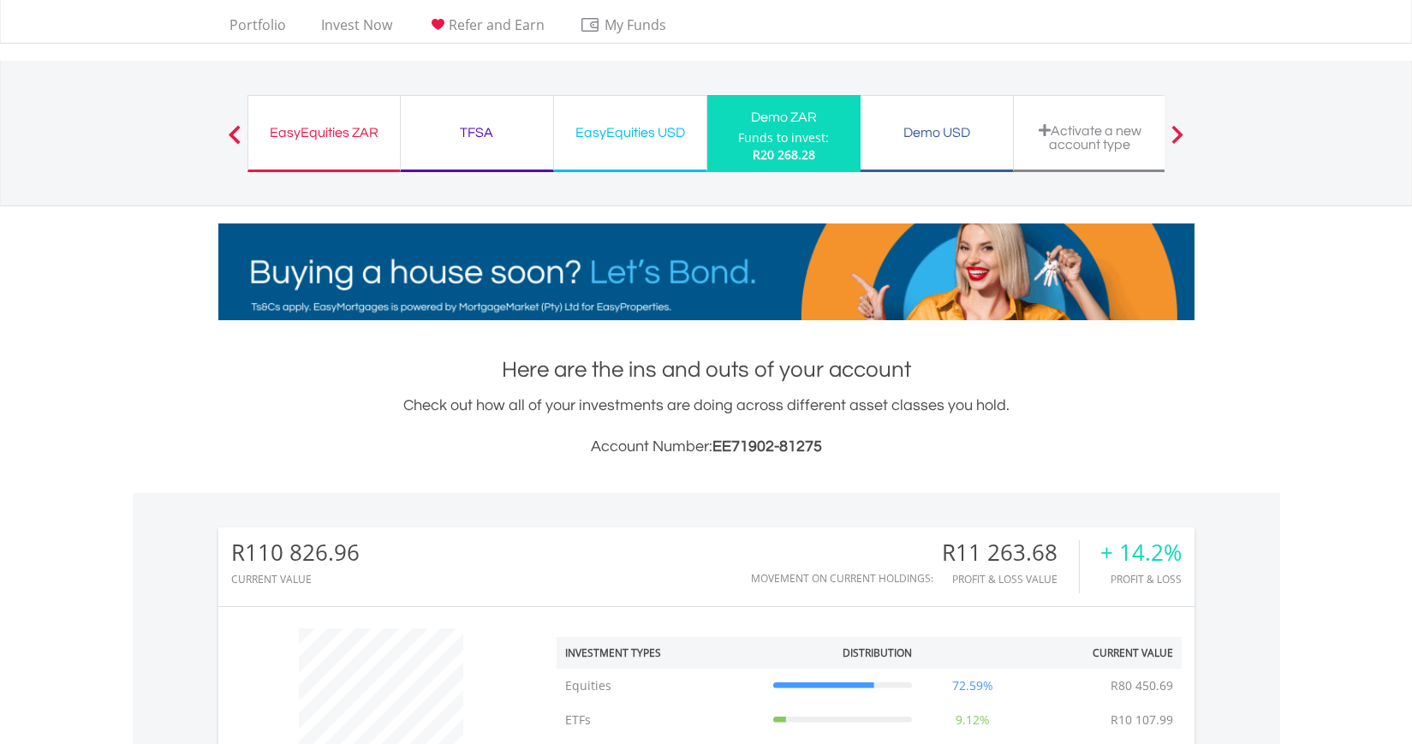
click at [479, 131] on div "TFSA" at bounding box center [477, 133] width 132 height 24
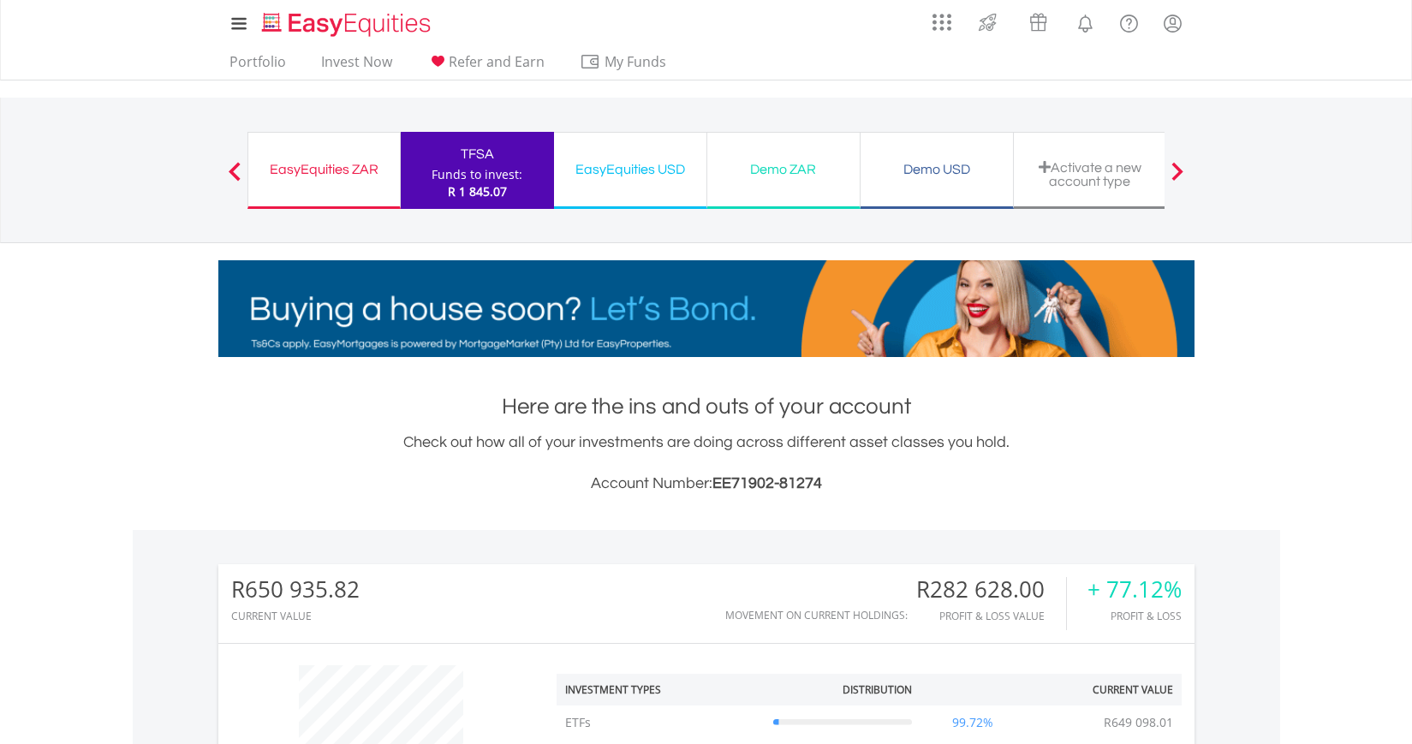
scroll to position [164, 325]
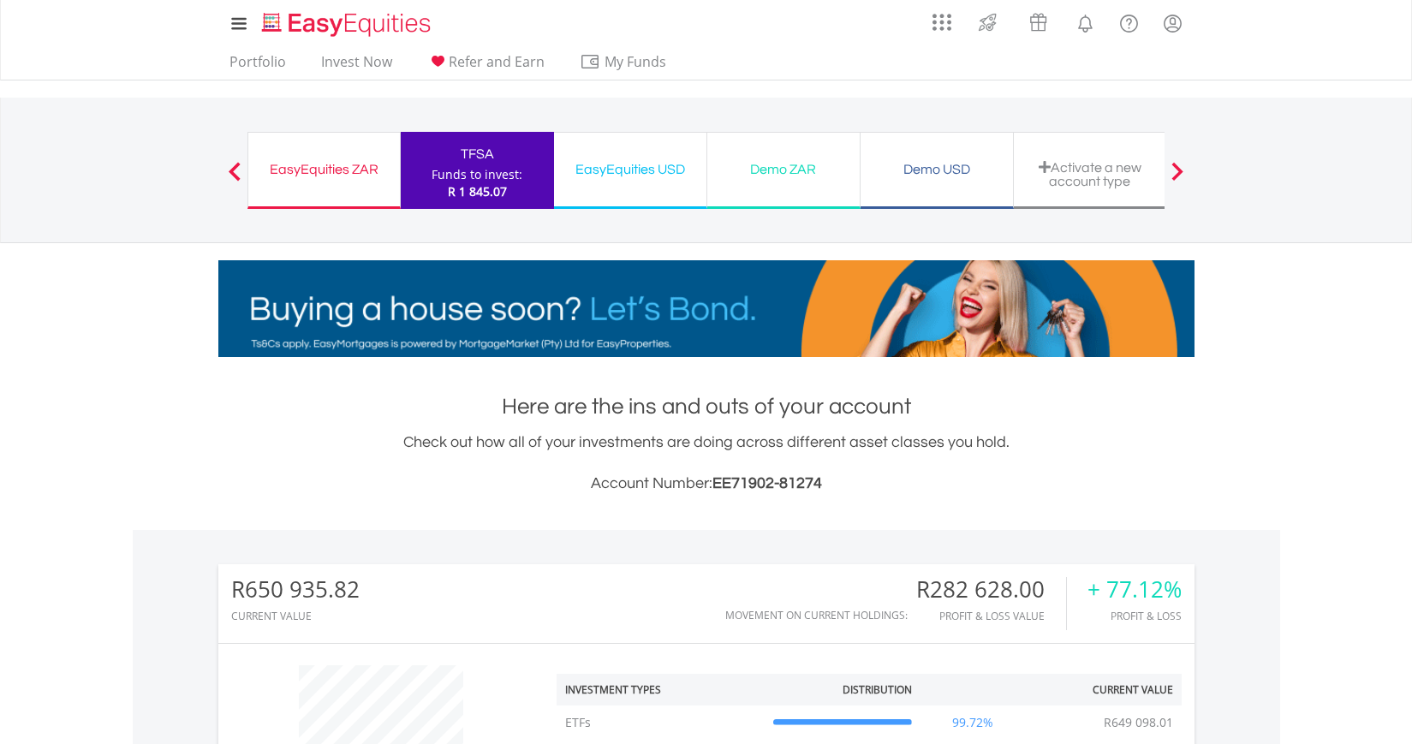
click at [779, 164] on div "Demo ZAR" at bounding box center [784, 170] width 132 height 24
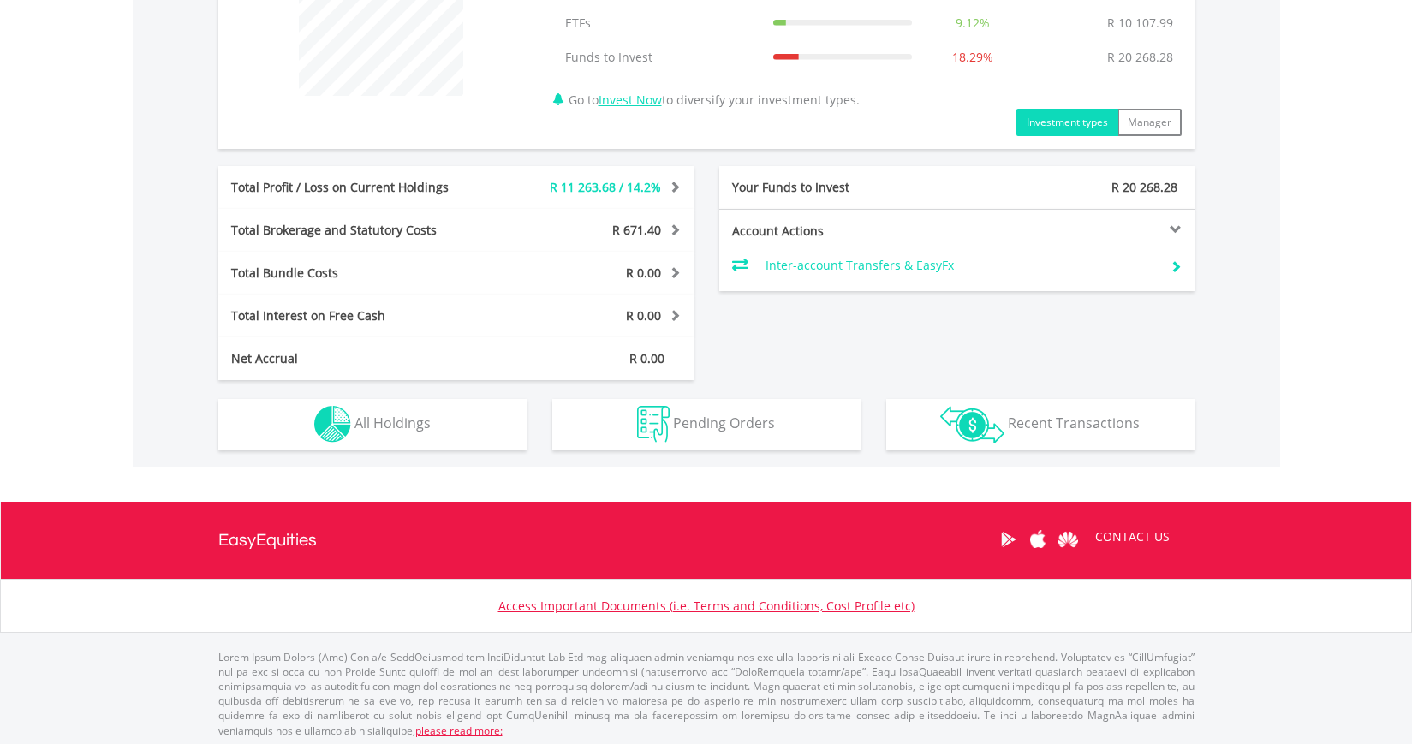
scroll to position [739, 0]
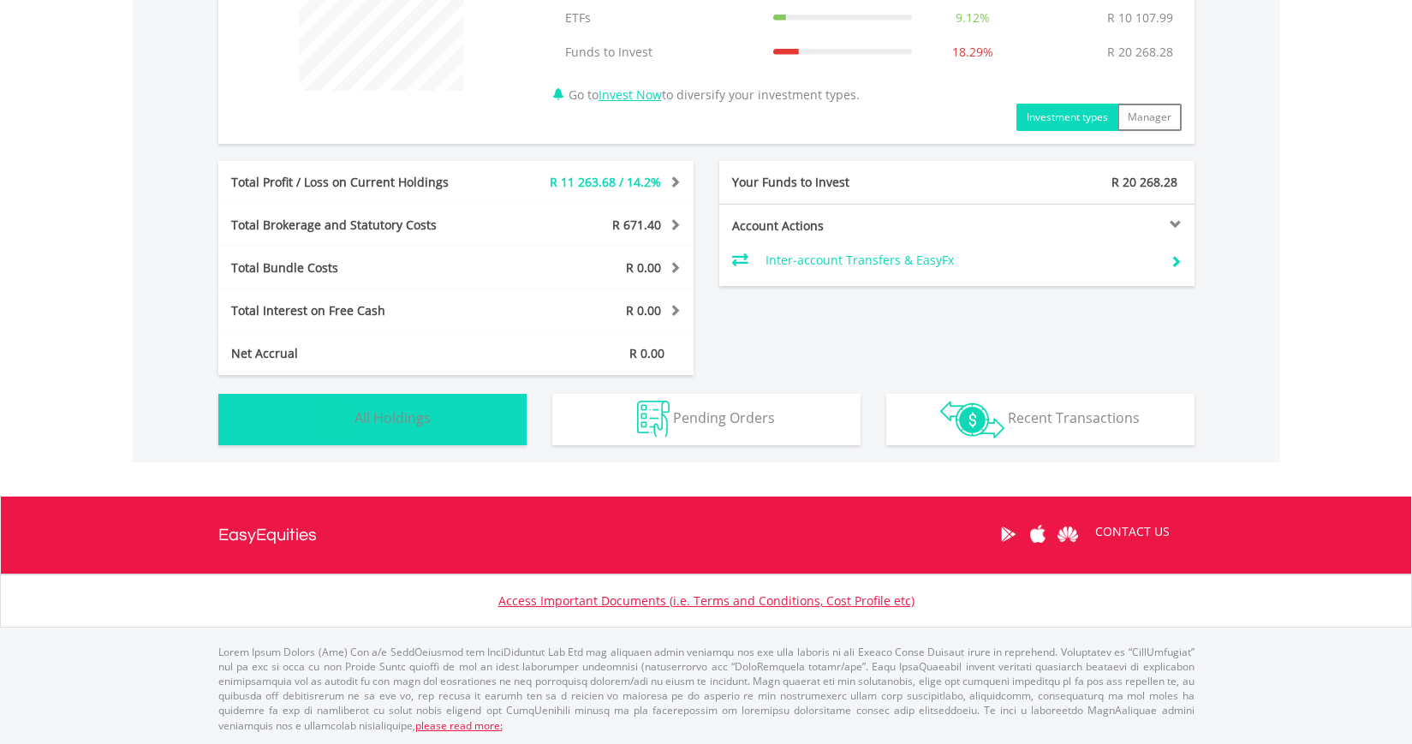
click at [425, 411] on span "All Holdings" at bounding box center [393, 417] width 76 height 19
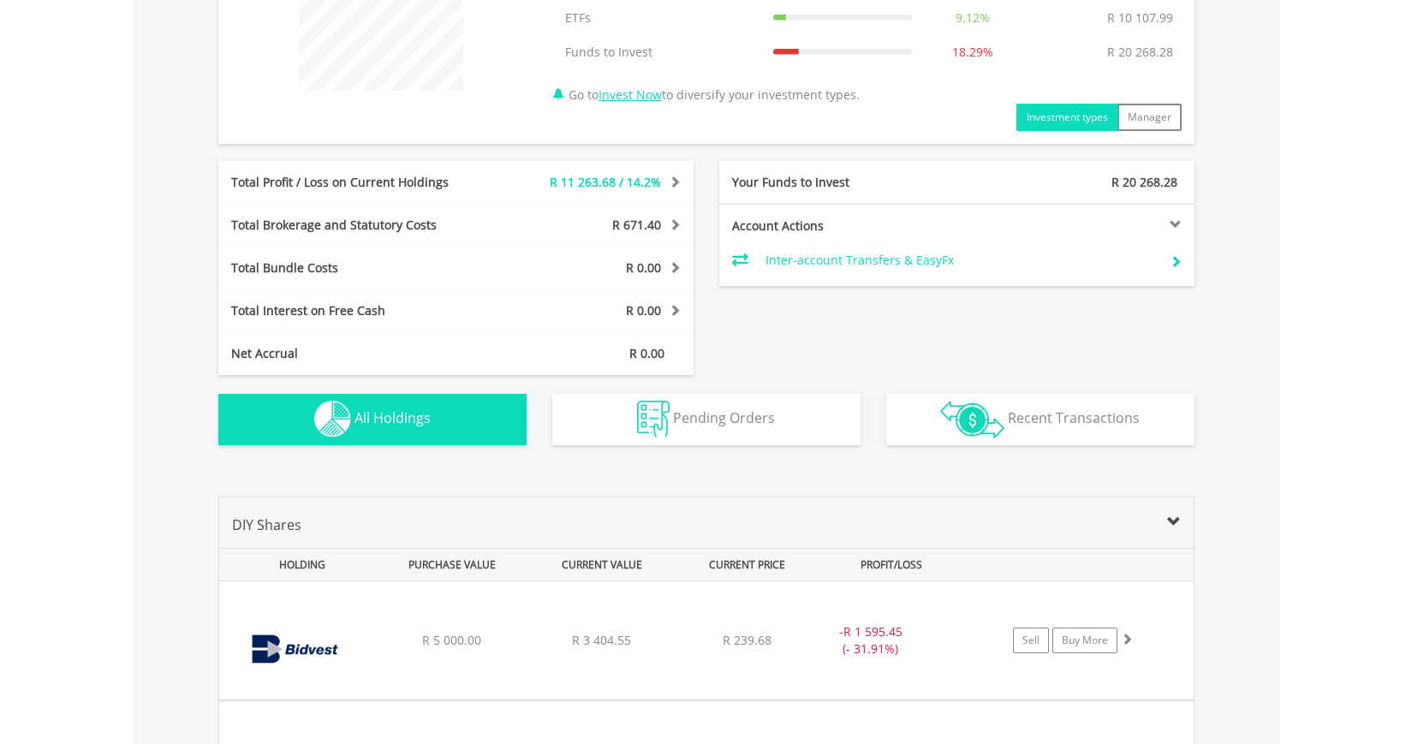
scroll to position [1236, 0]
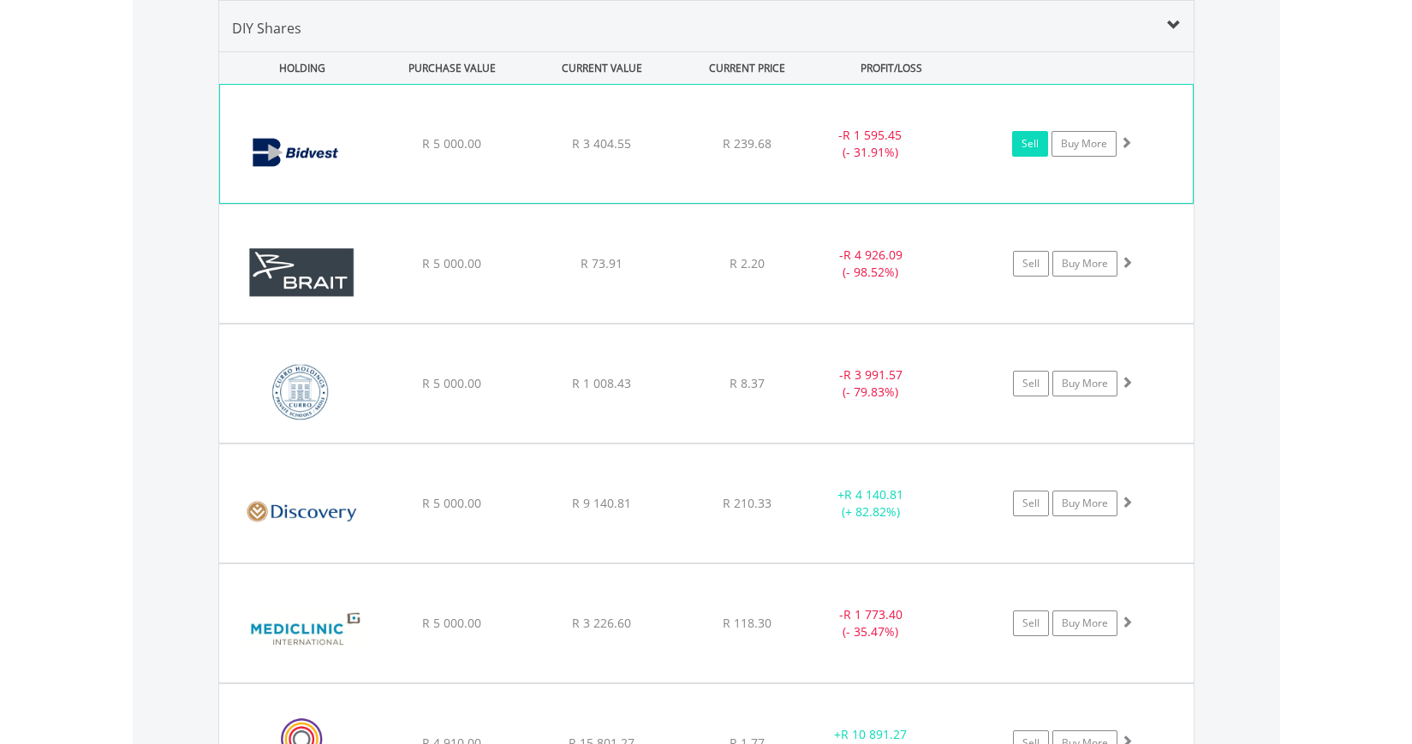
click at [1029, 149] on link "Sell" at bounding box center [1030, 144] width 36 height 26
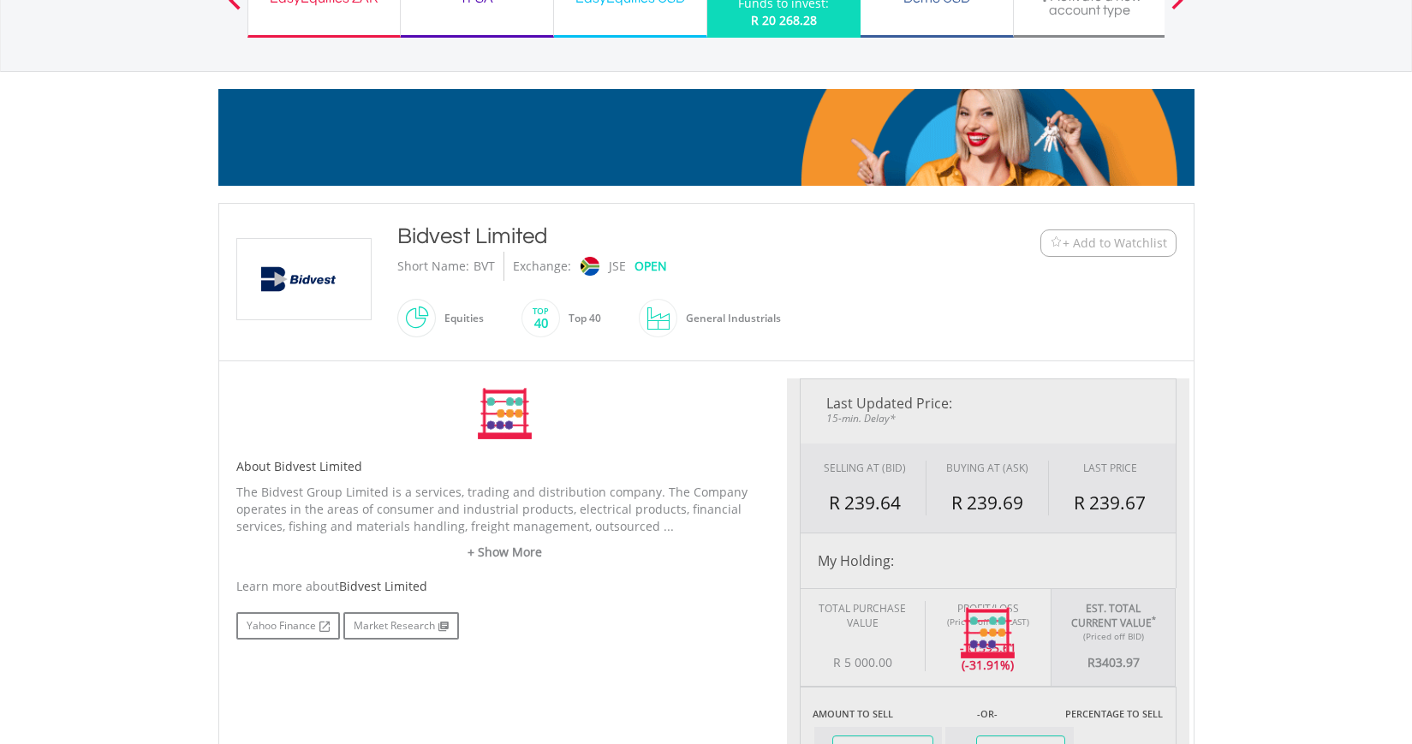
type input "*******"
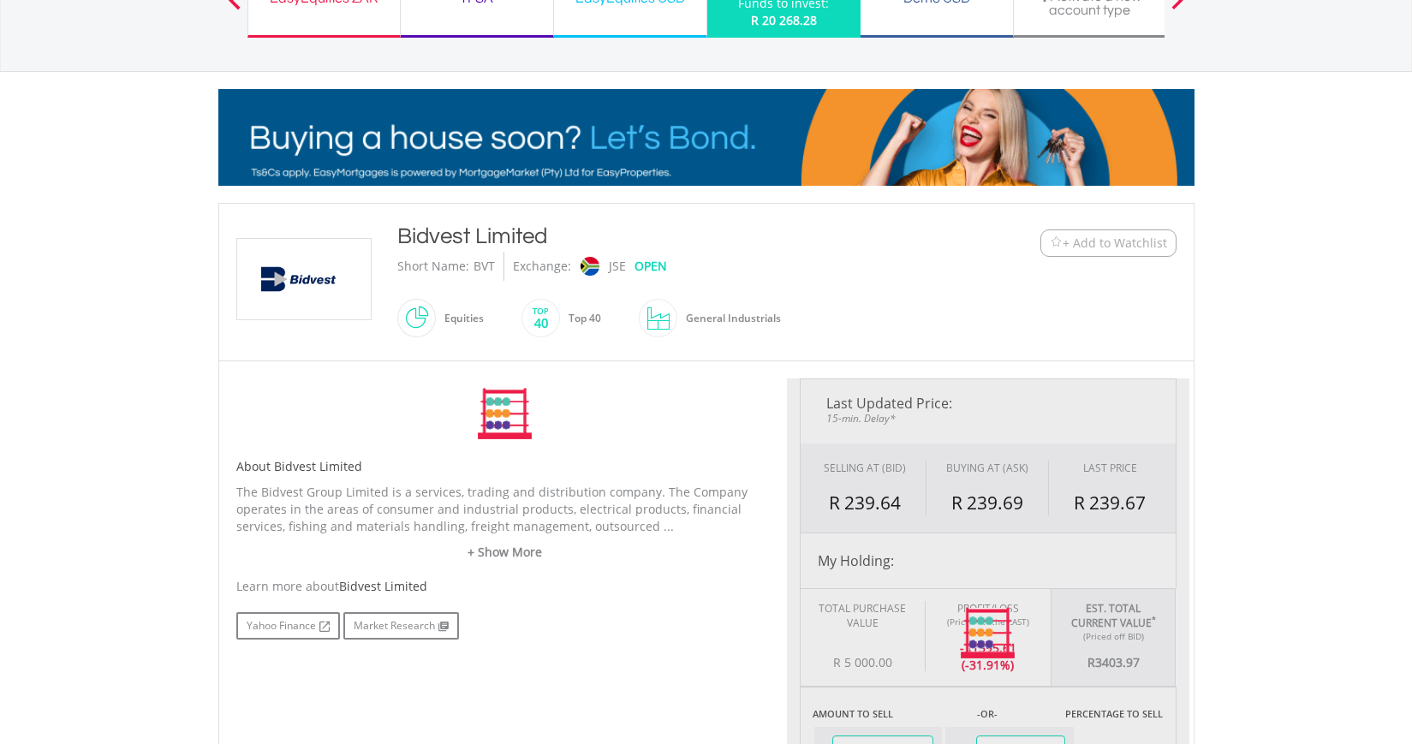
type input "******"
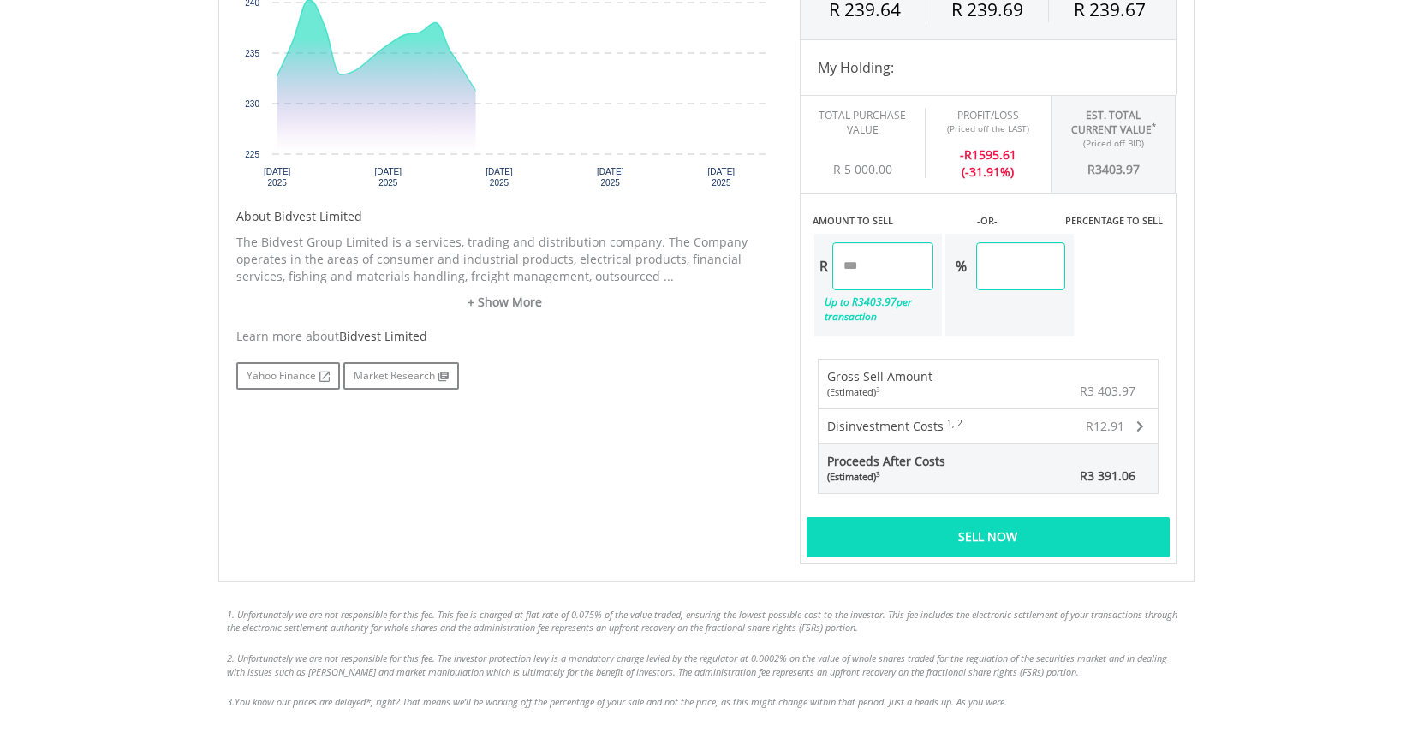
scroll to position [771, 0]
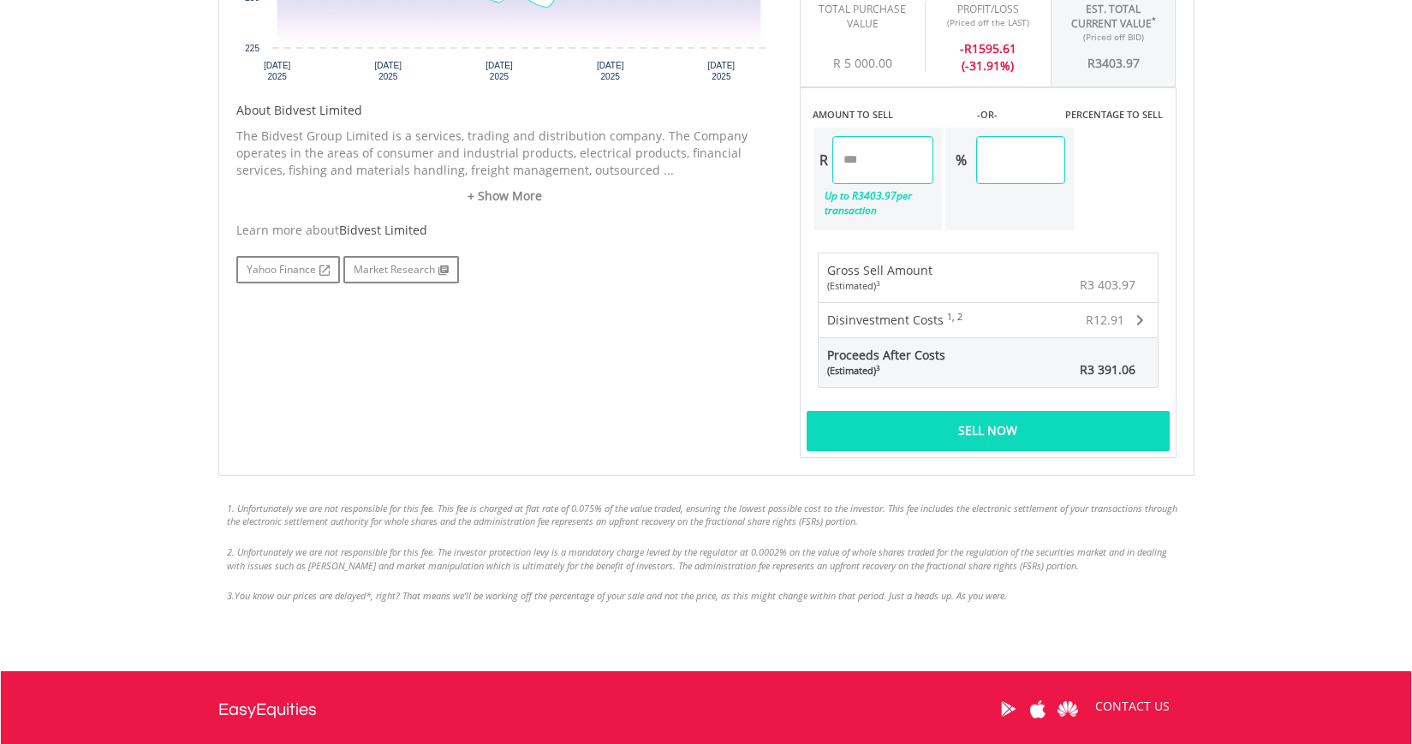
click at [996, 437] on div "Sell Now" at bounding box center [988, 430] width 363 height 39
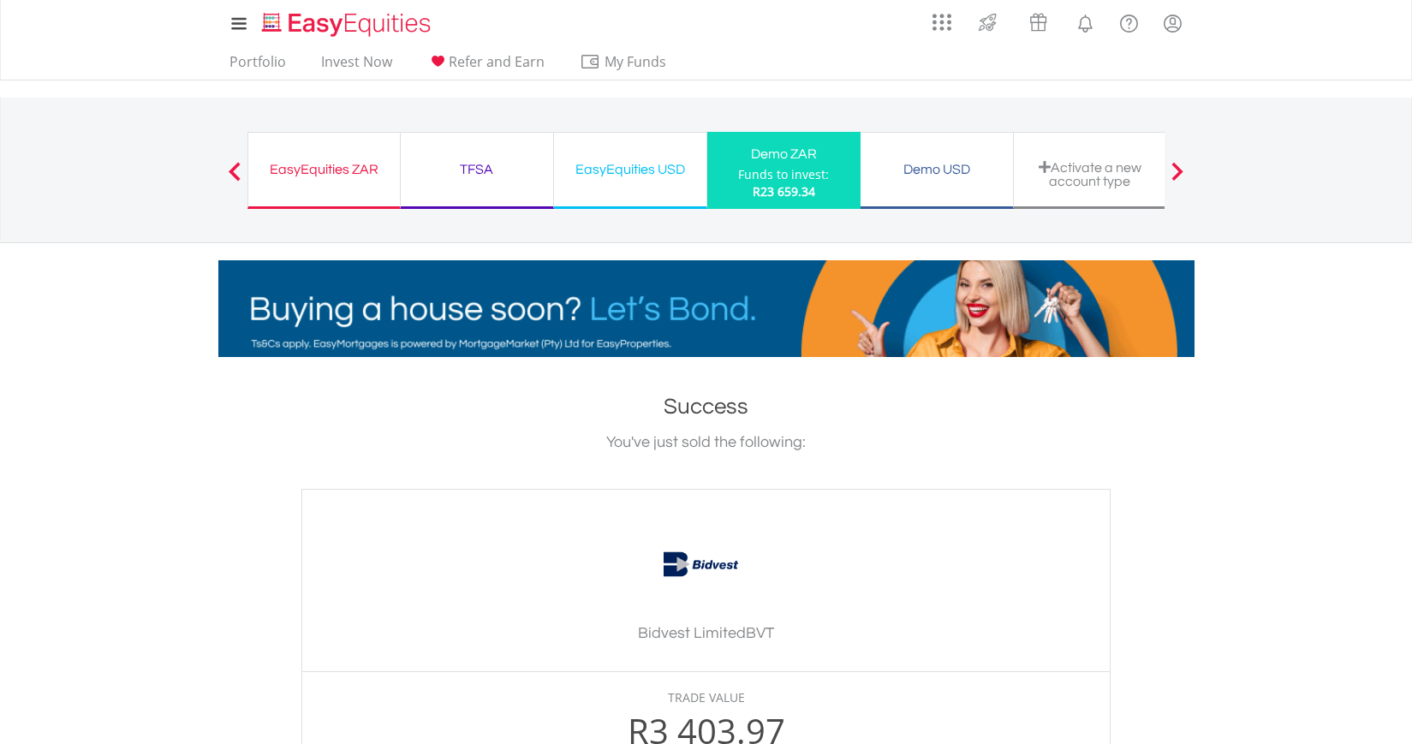
click at [782, 158] on div "Demo ZAR" at bounding box center [784, 154] width 133 height 24
